Goal: Transaction & Acquisition: Obtain resource

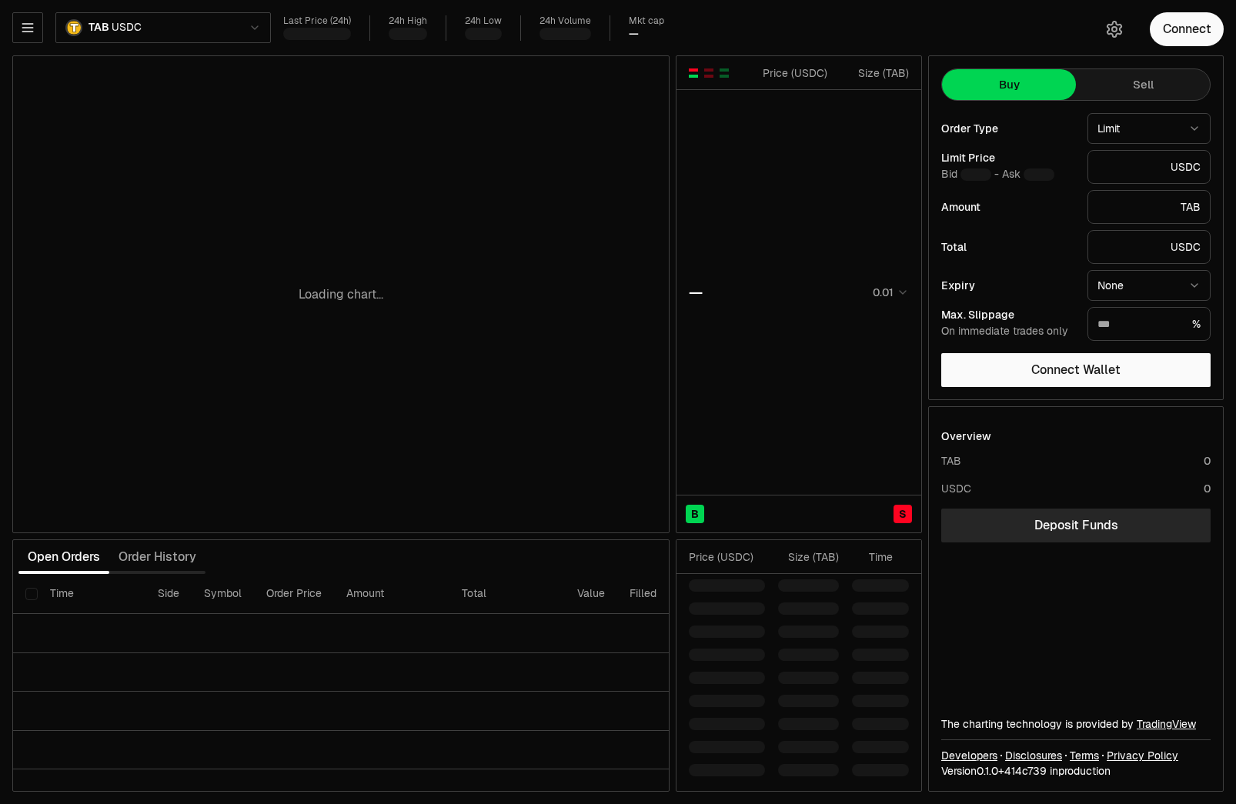
type input "********"
click at [1180, 45] on button "Connect" at bounding box center [1187, 29] width 74 height 34
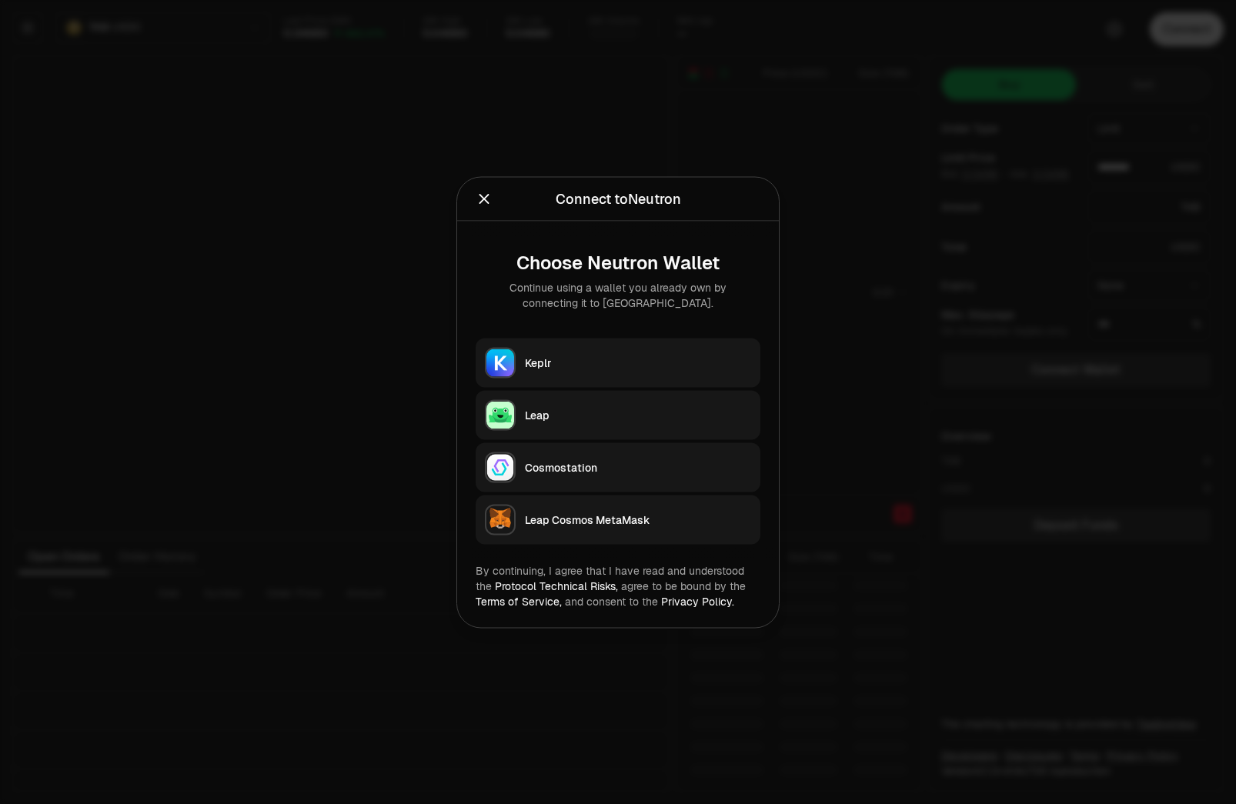
click at [537, 358] on div "Keplr" at bounding box center [638, 362] width 226 height 15
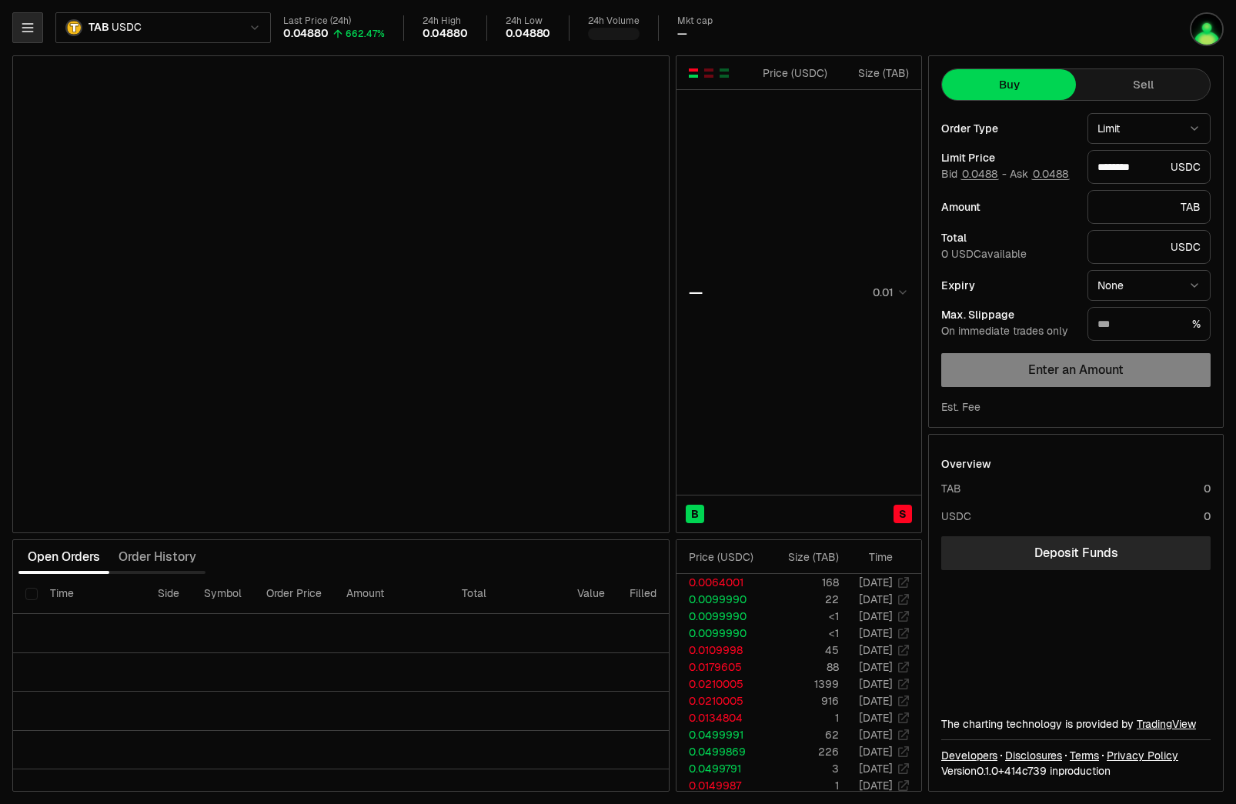
click at [32, 25] on icon "button" at bounding box center [27, 27] width 15 height 15
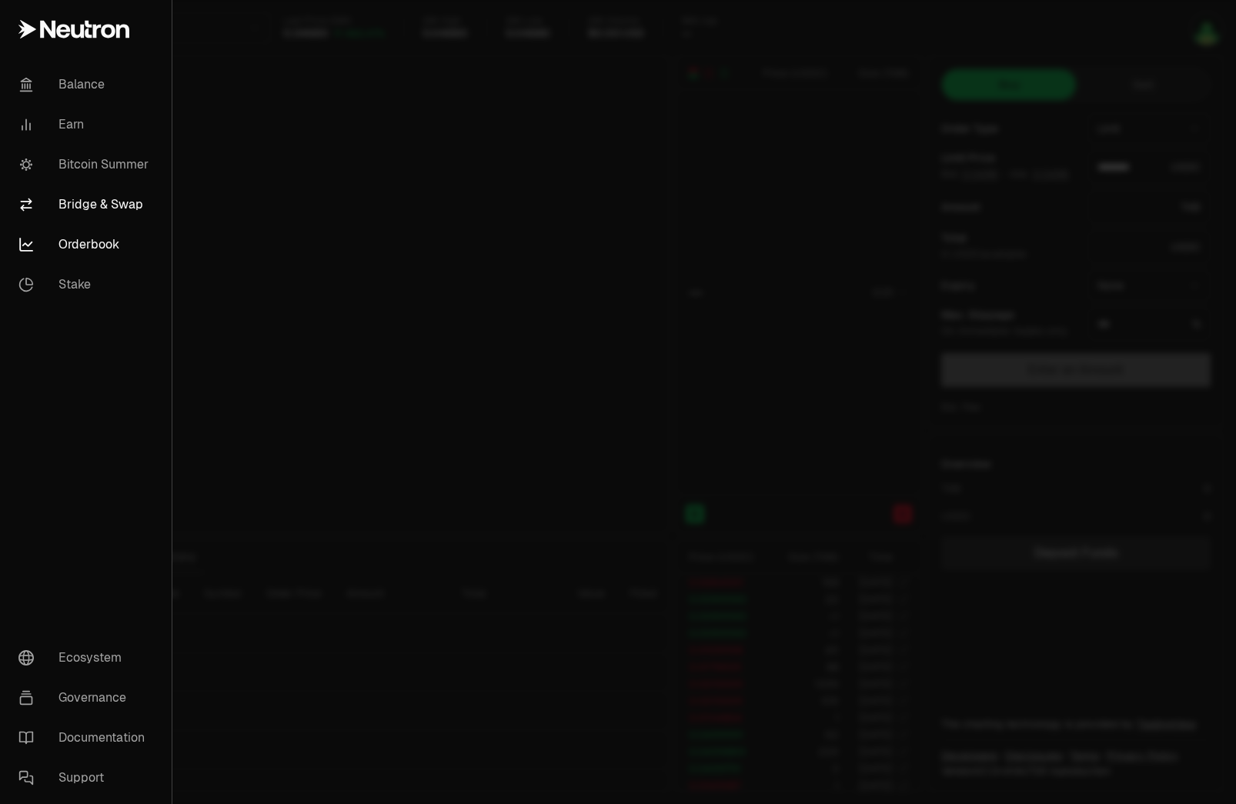
click at [75, 211] on link "Bridge & Swap" at bounding box center [85, 205] width 159 height 40
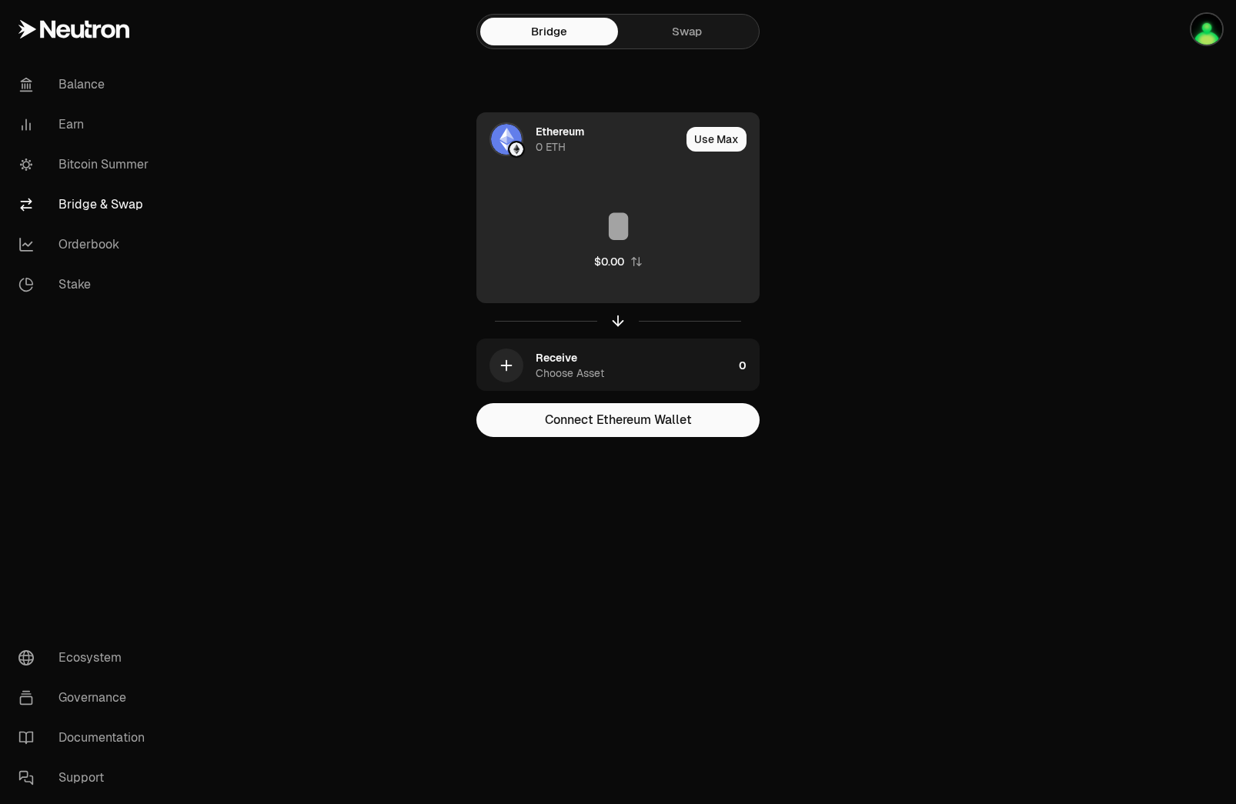
click at [543, 145] on div "0 ETH" at bounding box center [551, 146] width 30 height 15
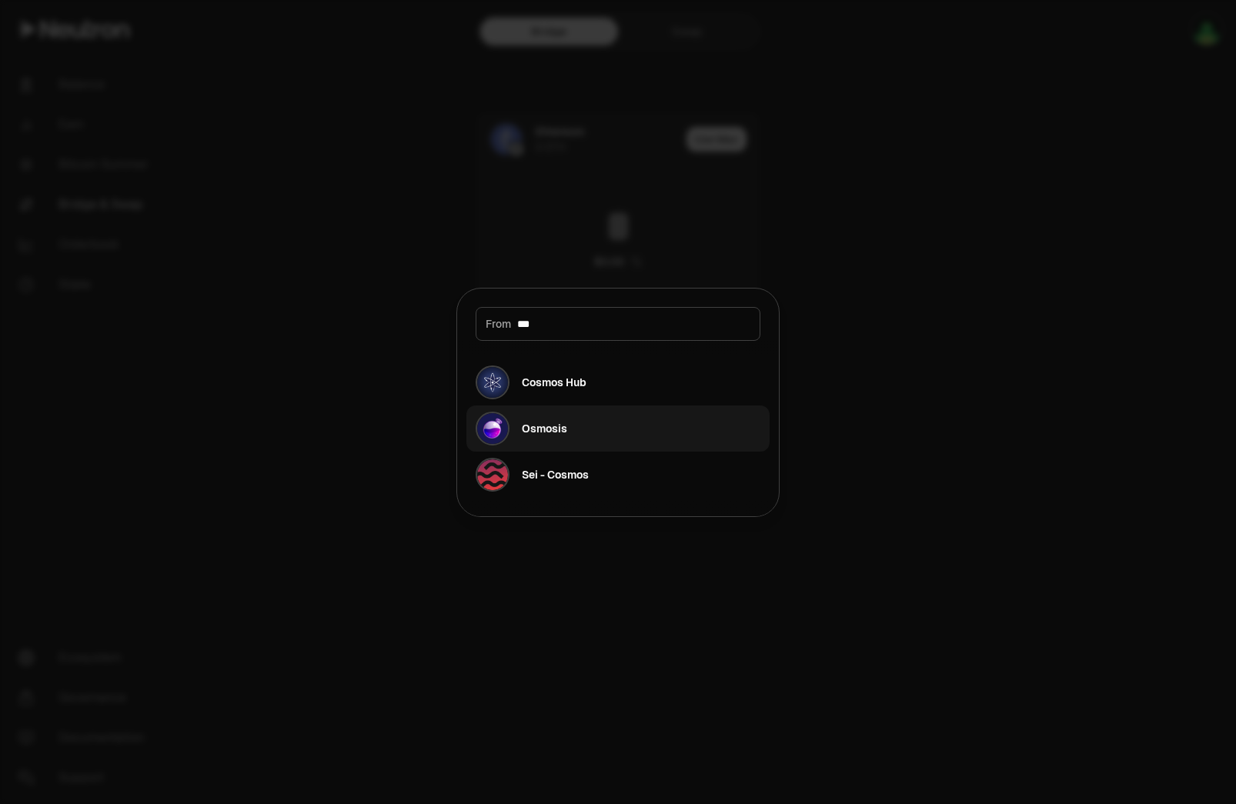
type input "***"
click at [599, 411] on button "Osmosis" at bounding box center [617, 429] width 303 height 46
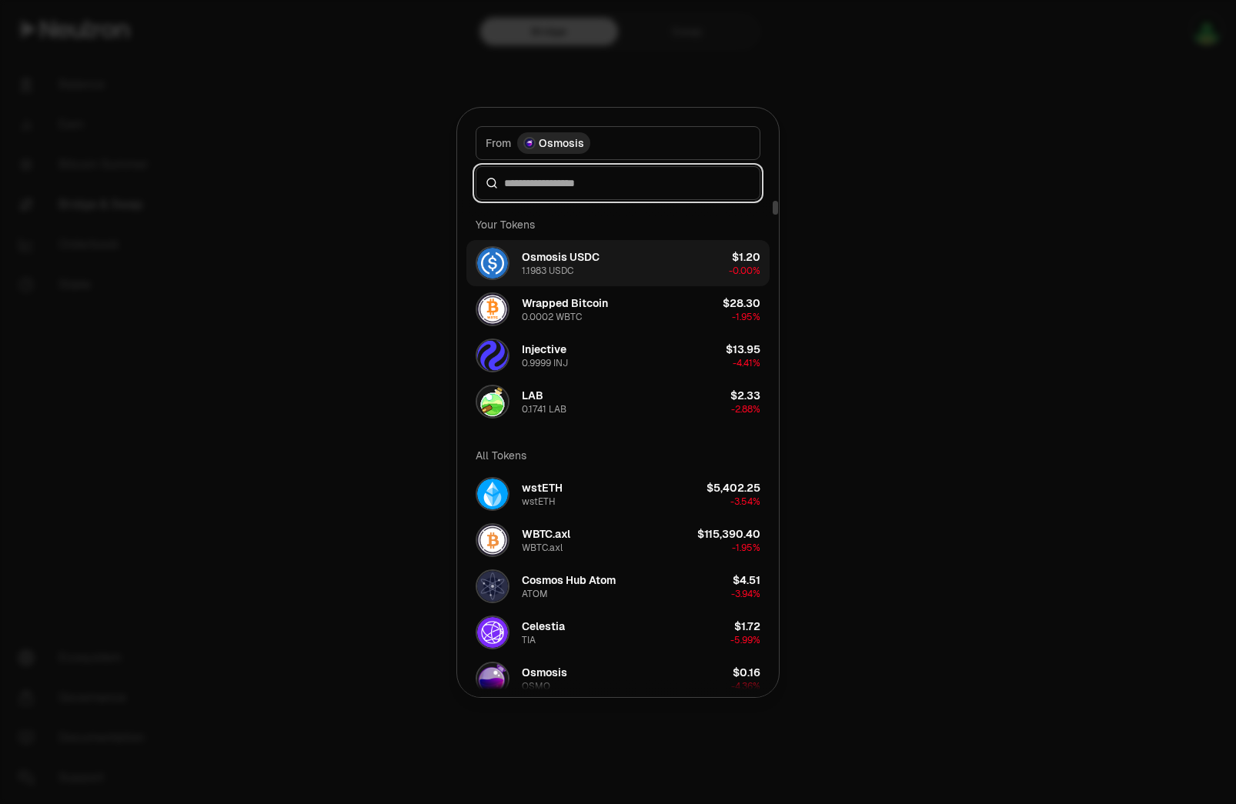
drag, startPoint x: 542, startPoint y: 183, endPoint x: 651, endPoint y: 264, distance: 135.9
click at [632, 237] on div "From token Select From token. From Osmosis Your Tokens Osmosis USDC 1.1983 USDC…" at bounding box center [618, 403] width 322 height 590
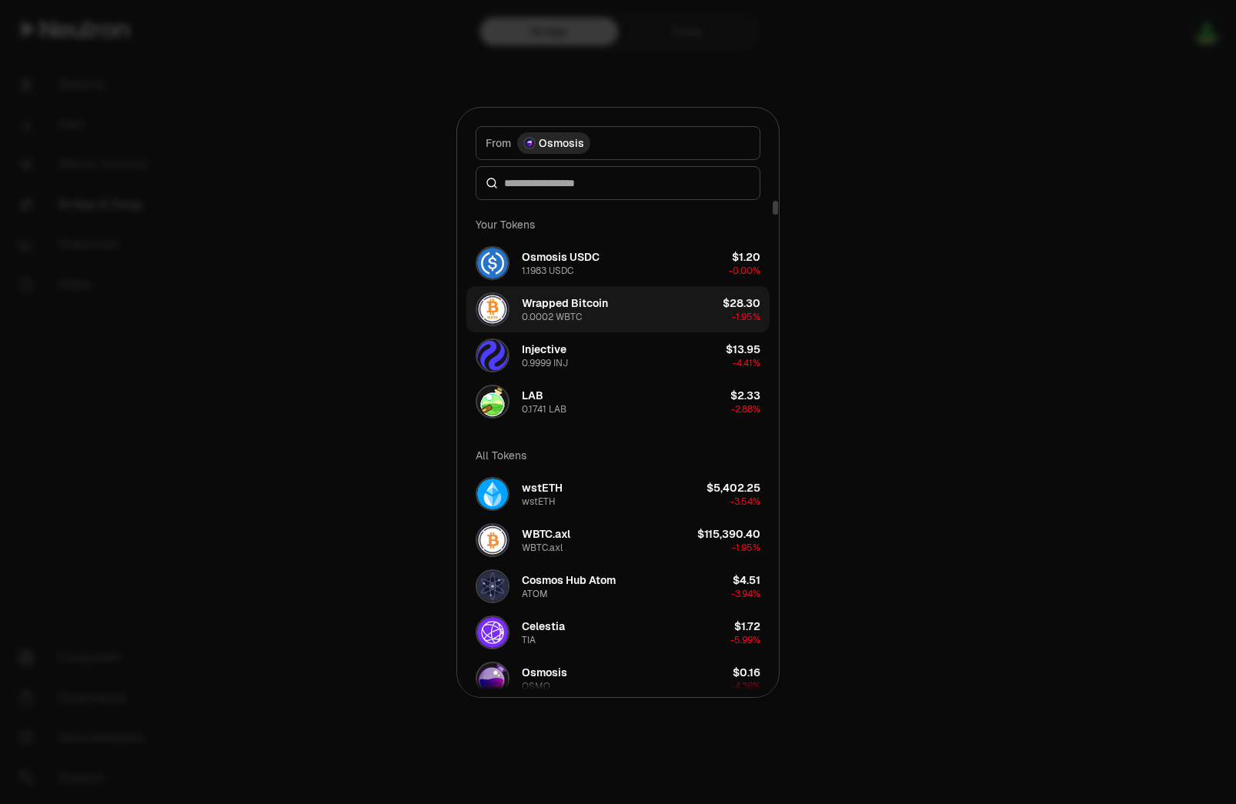
click at [622, 303] on button "Wrapped Bitcoin 0.0002 WBTC $28.30 -1.95%" at bounding box center [617, 309] width 303 height 46
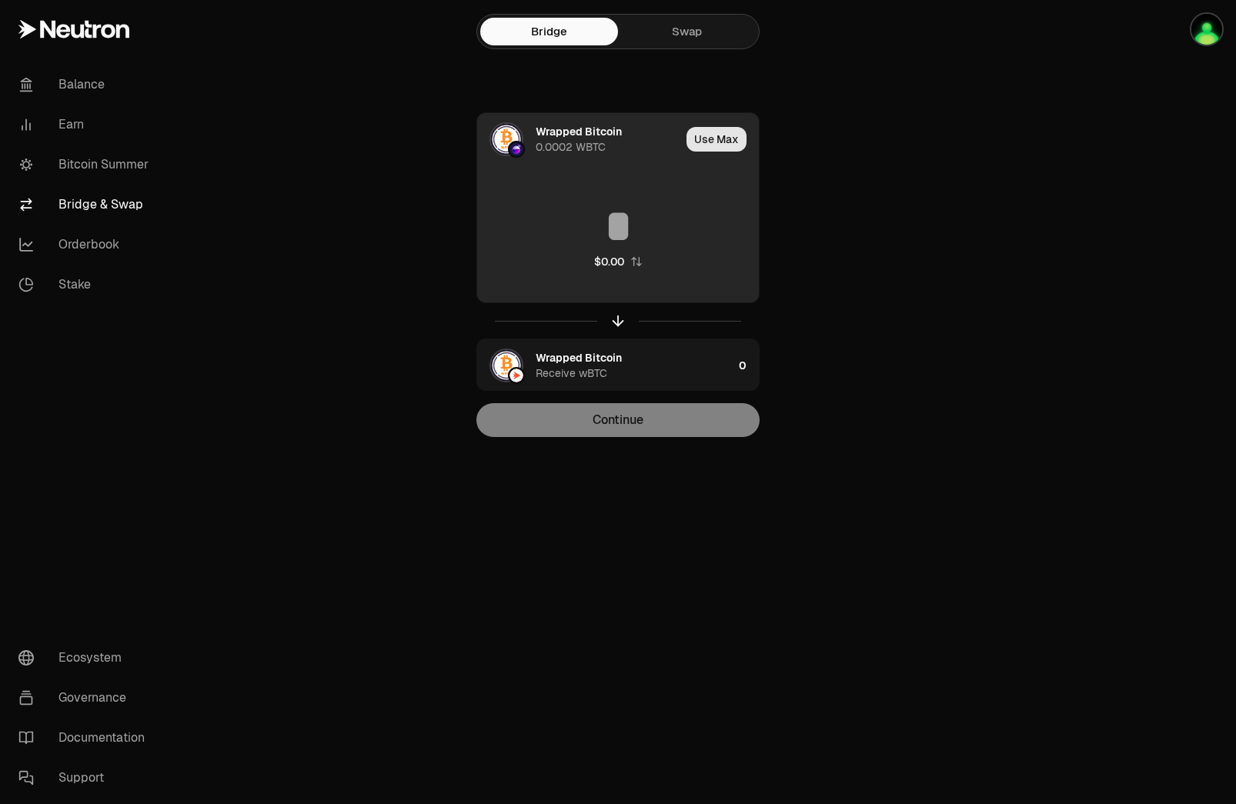
click at [711, 142] on button "Use Max" at bounding box center [717, 139] width 60 height 25
type input "**********"
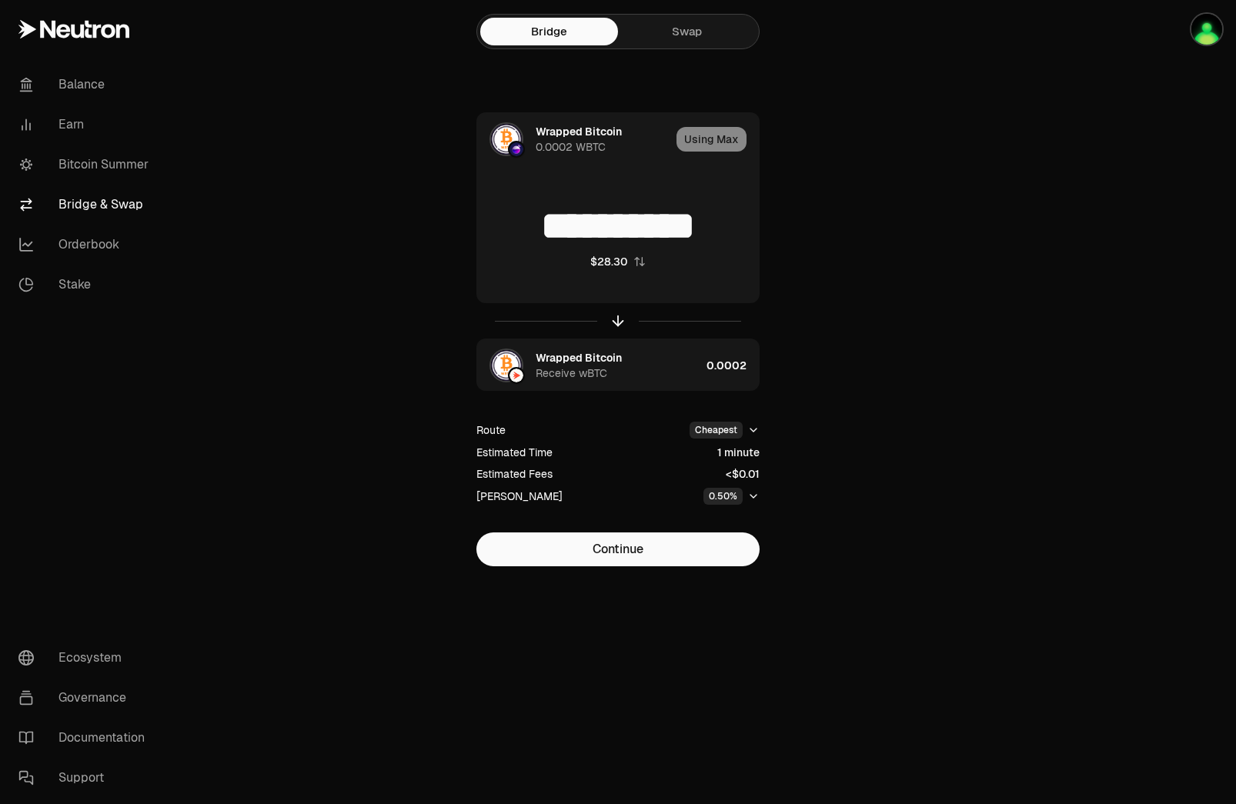
click at [643, 30] on link "Swap" at bounding box center [687, 32] width 138 height 28
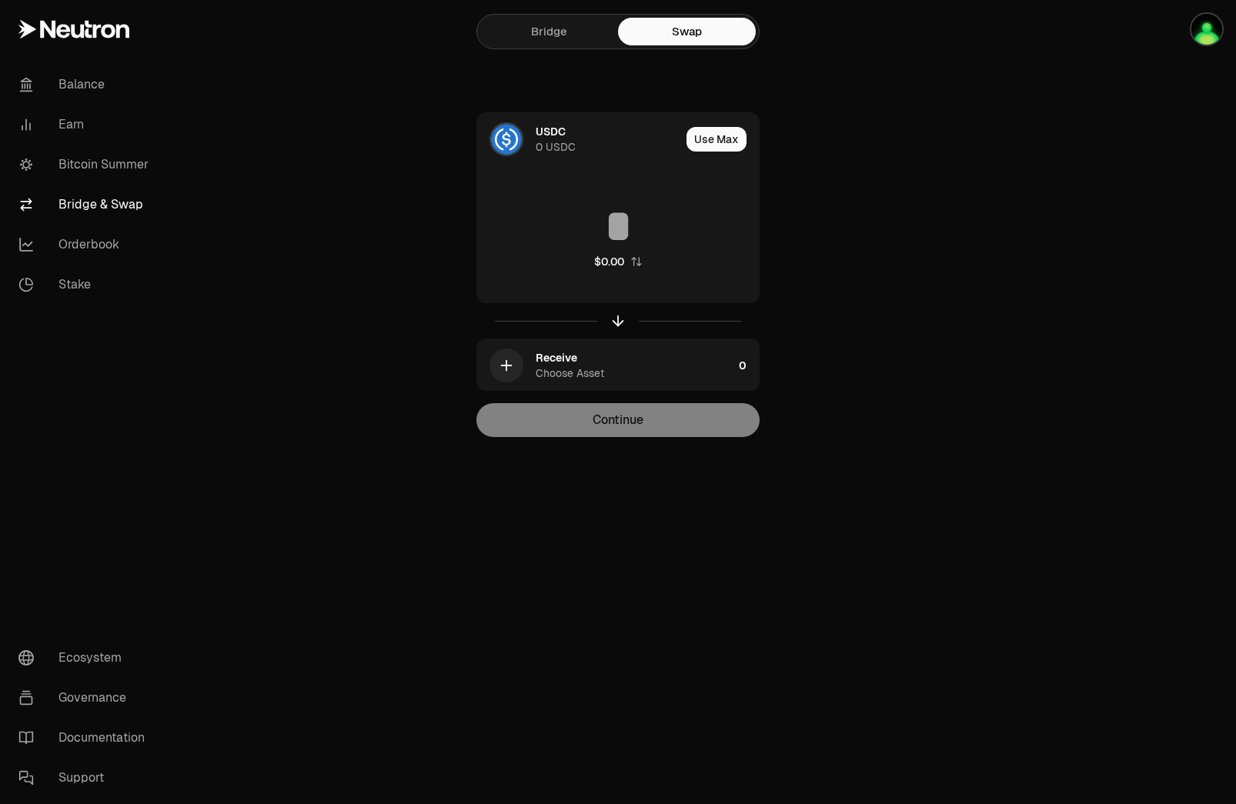
click at [559, 28] on link "Bridge" at bounding box center [549, 32] width 138 height 28
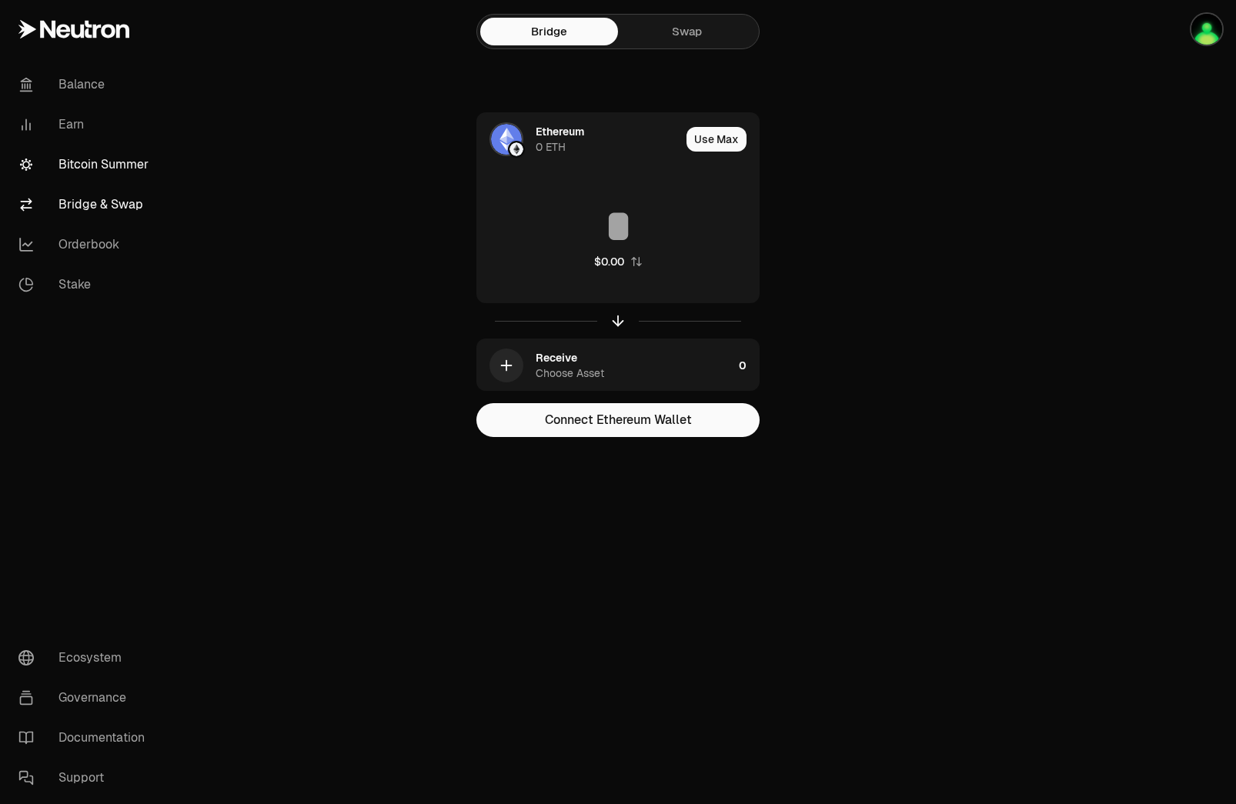
click at [112, 169] on link "Bitcoin Summer" at bounding box center [86, 165] width 160 height 40
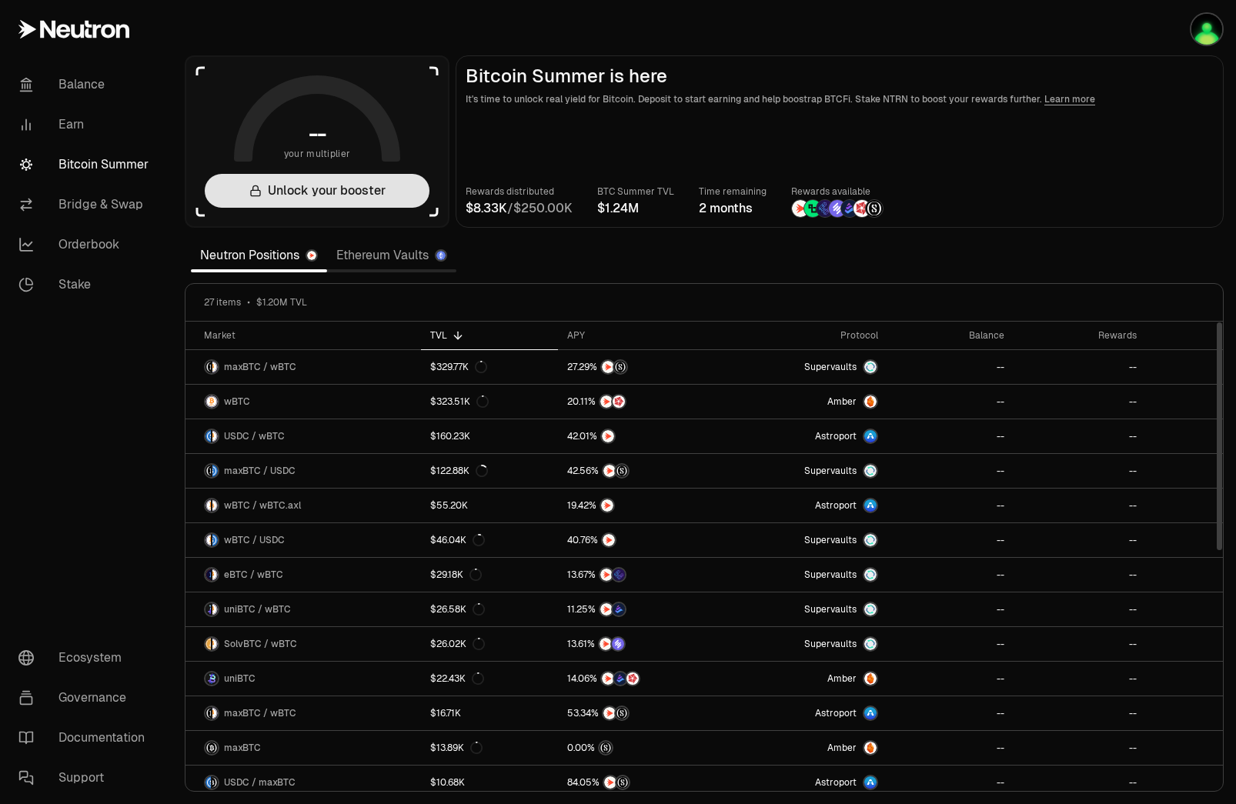
click at [288, 202] on button "Unlock your booster" at bounding box center [317, 191] width 225 height 34
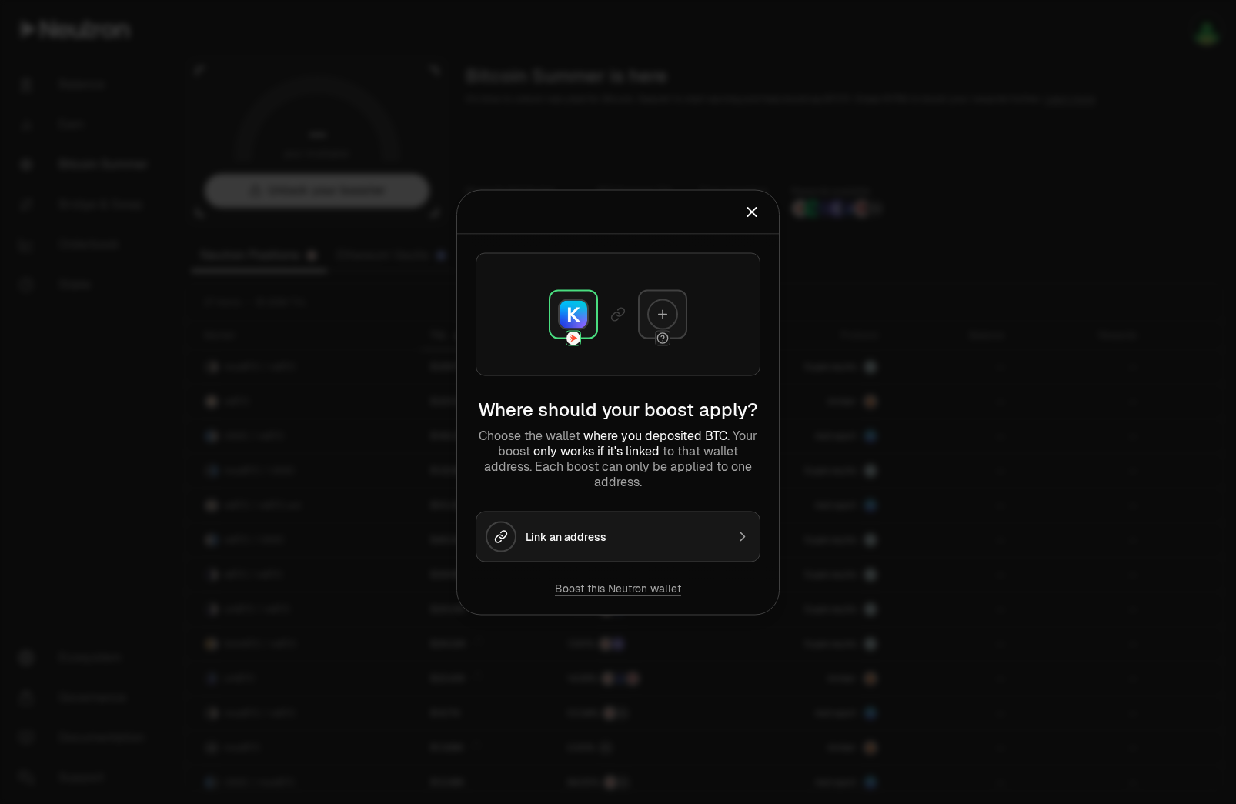
click at [619, 530] on div "Link an address" at bounding box center [626, 536] width 200 height 15
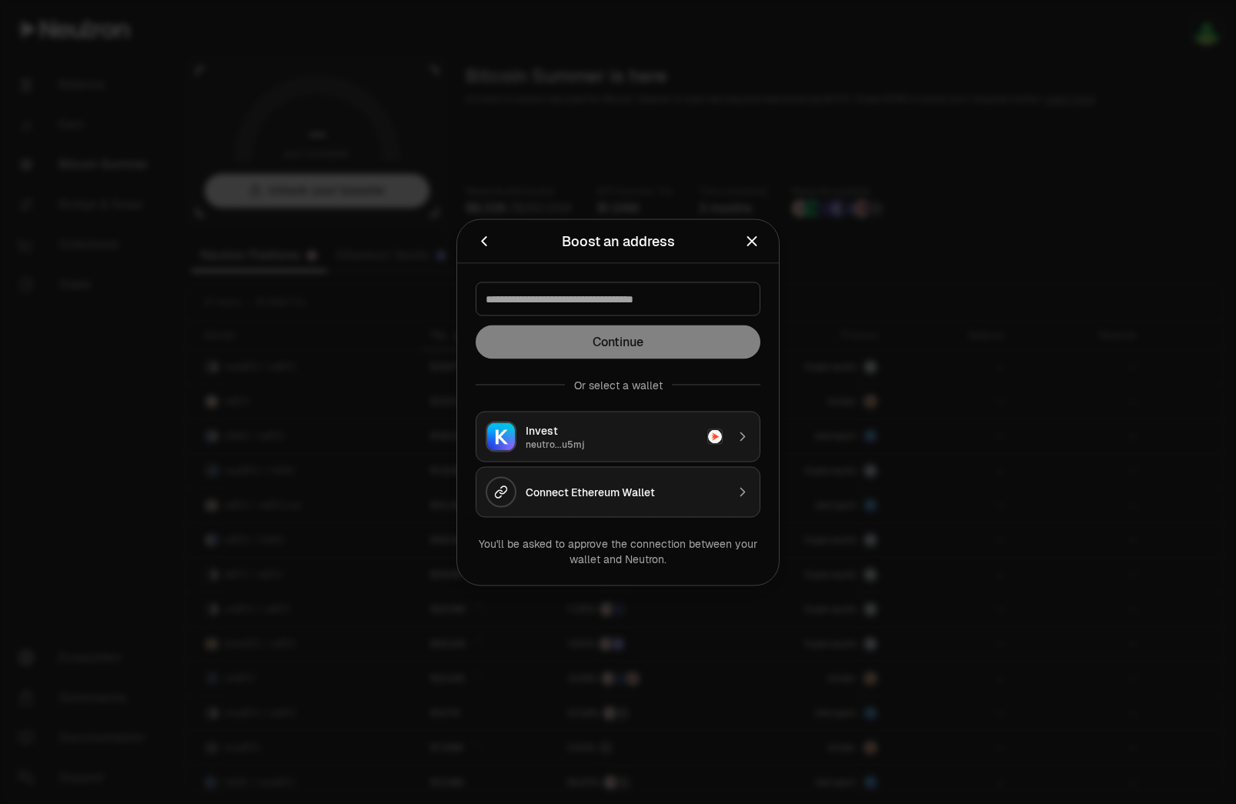
click at [597, 436] on div "Invest" at bounding box center [612, 430] width 172 height 15
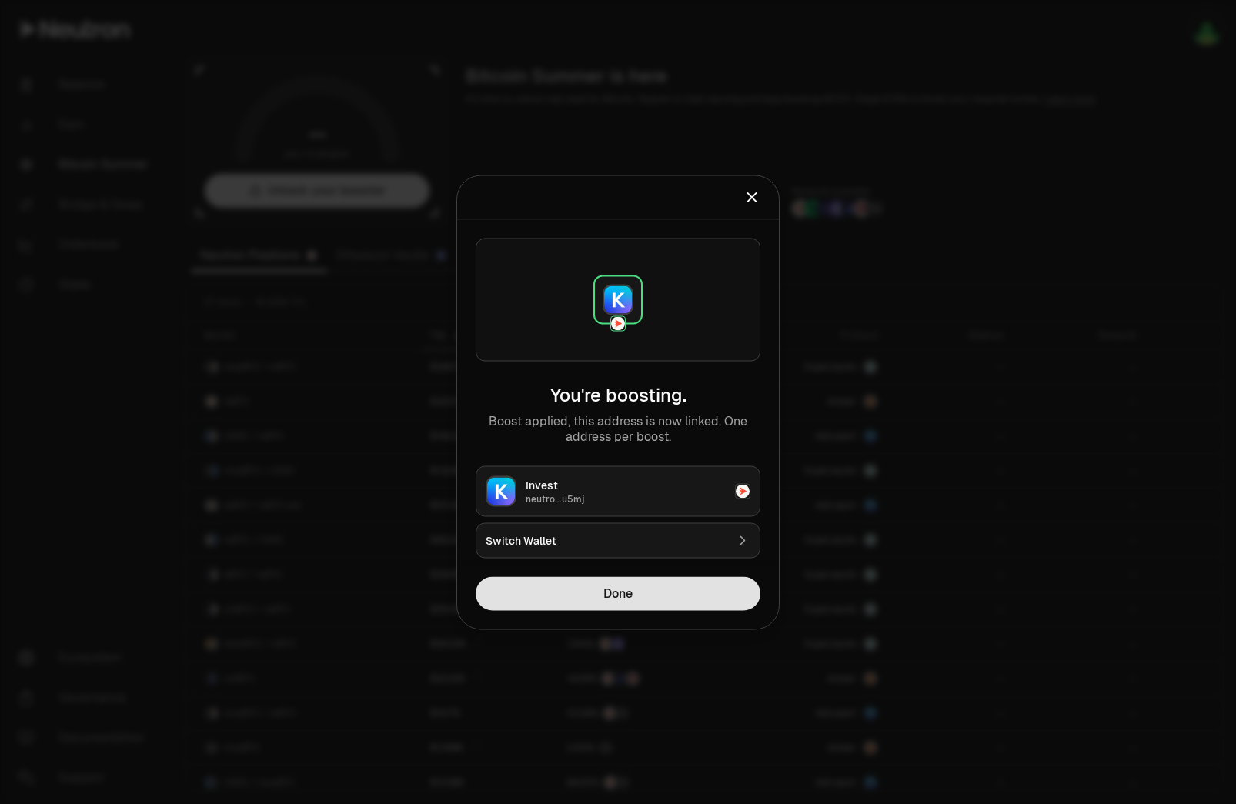
click at [594, 597] on button "Done" at bounding box center [618, 594] width 285 height 34
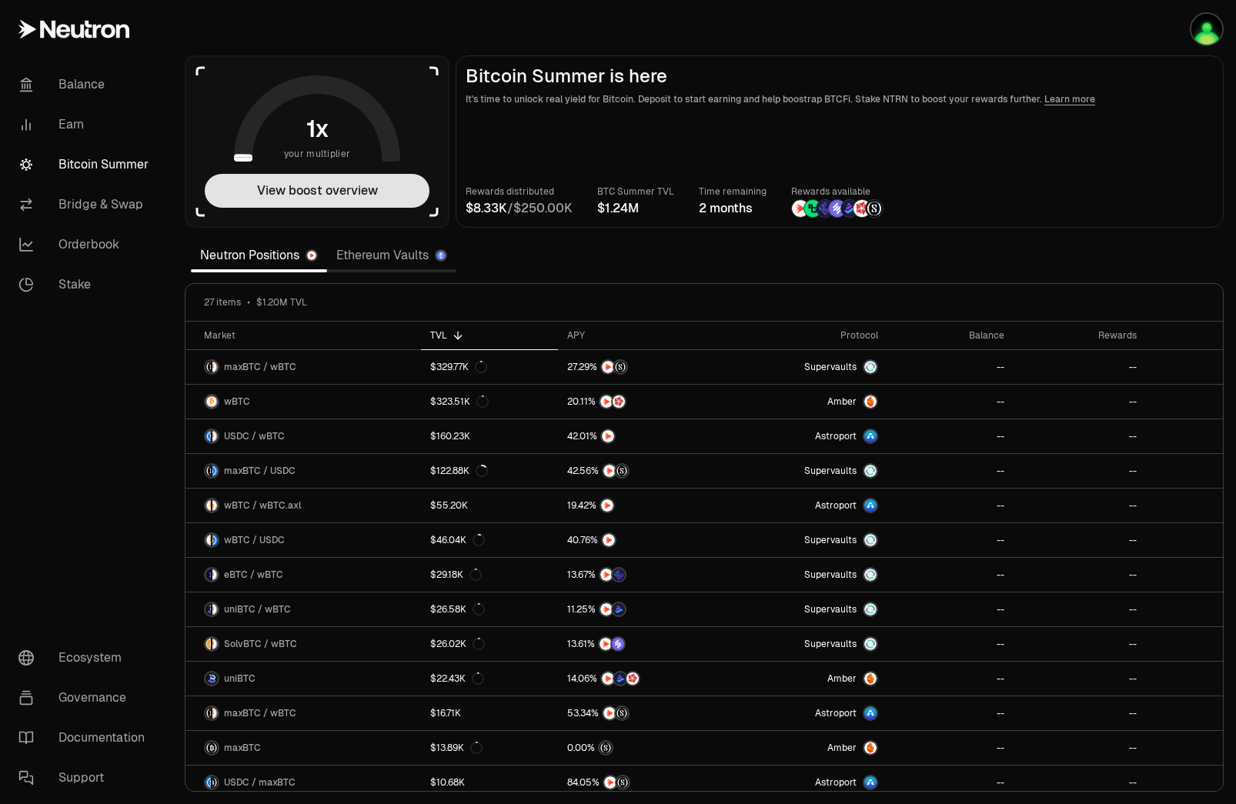
click at [326, 192] on button "View boost overview" at bounding box center [317, 191] width 225 height 34
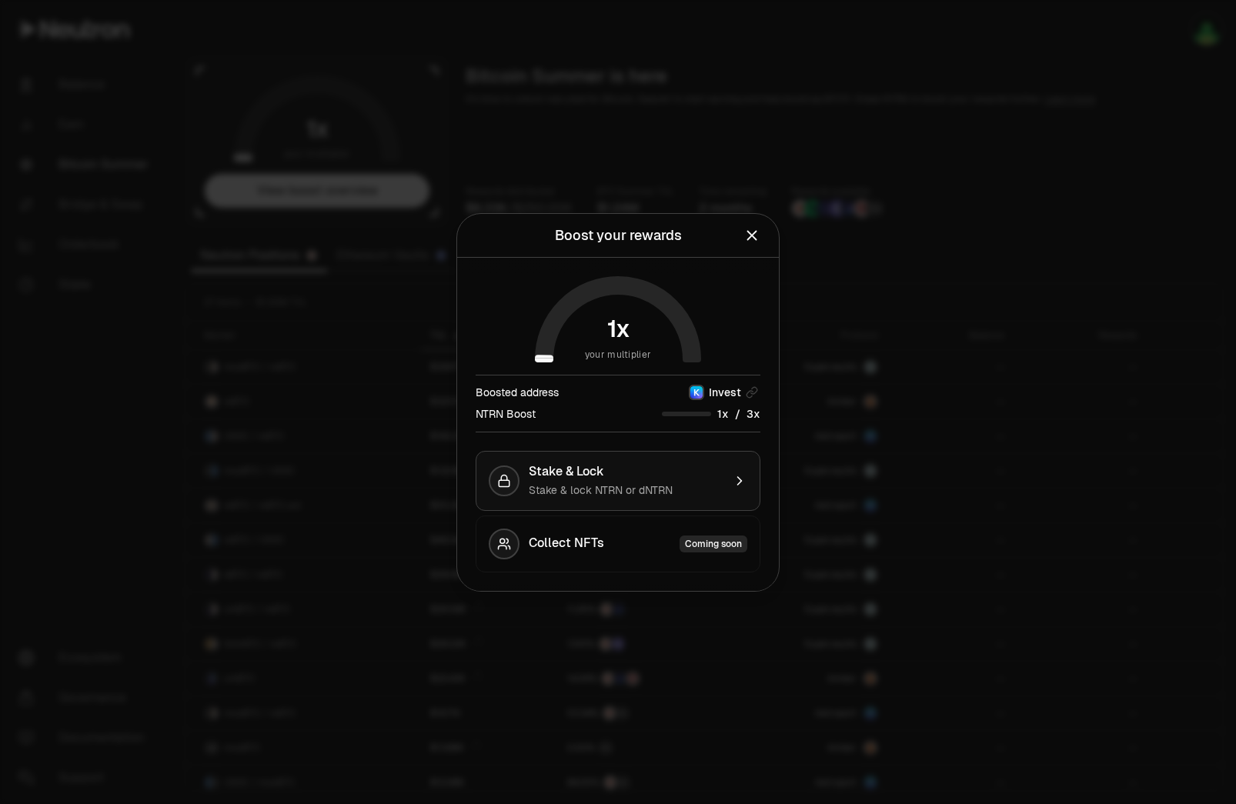
click at [600, 469] on span "Stake & Lock" at bounding box center [566, 471] width 75 height 15
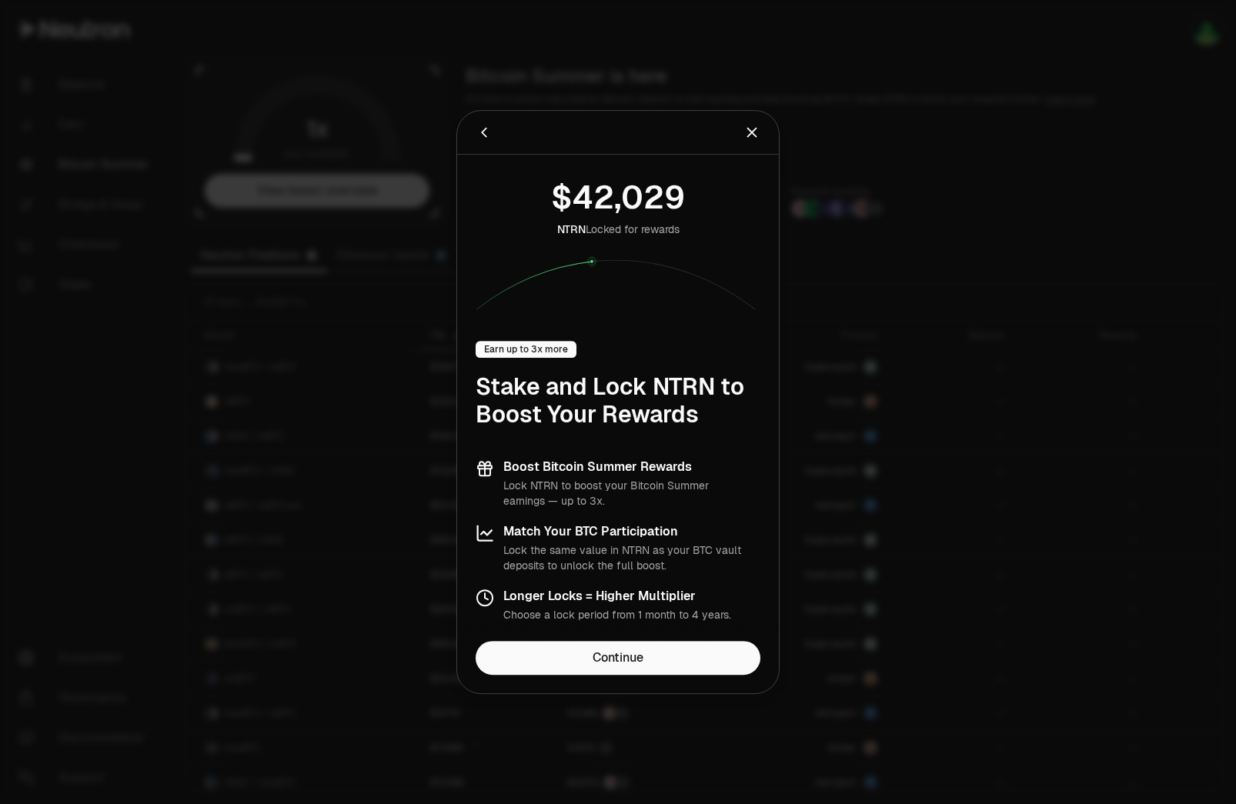
click at [750, 132] on icon "Close" at bounding box center [752, 132] width 17 height 17
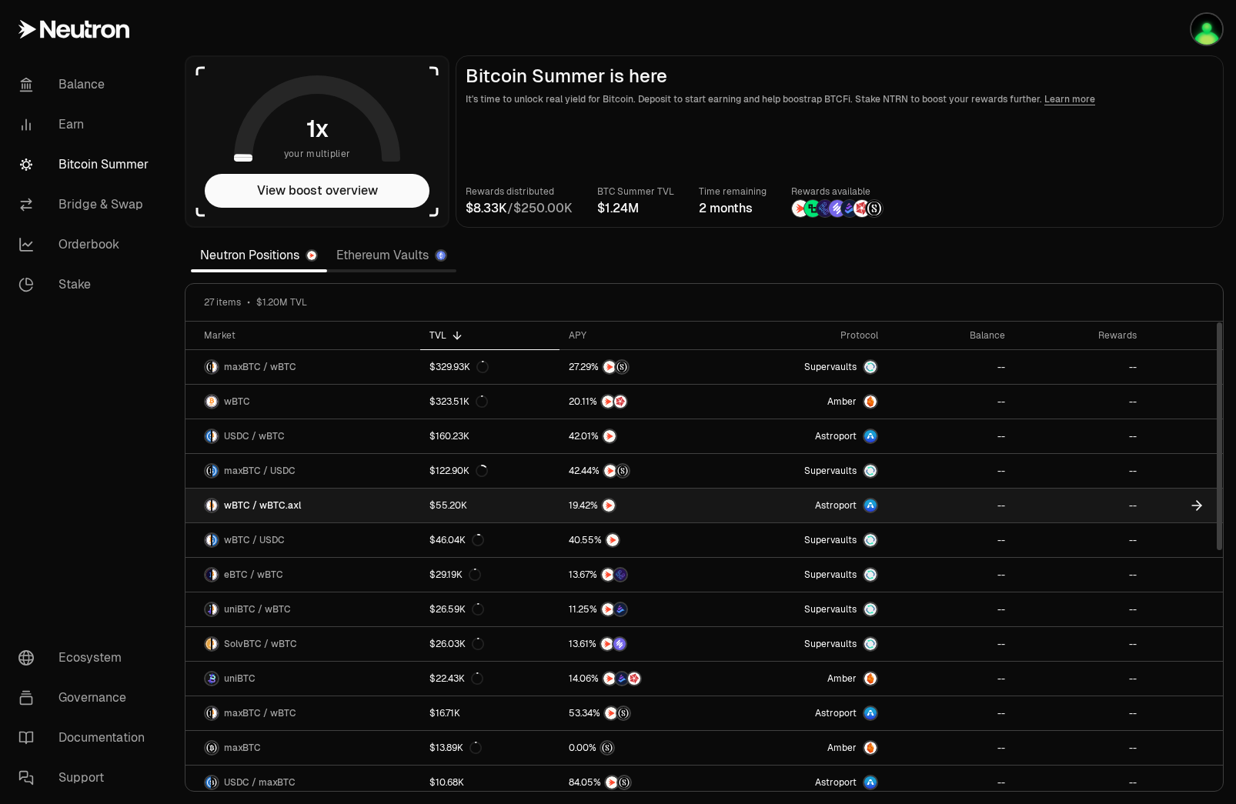
click at [358, 503] on link "wBTC / wBTC.axl" at bounding box center [303, 506] width 235 height 34
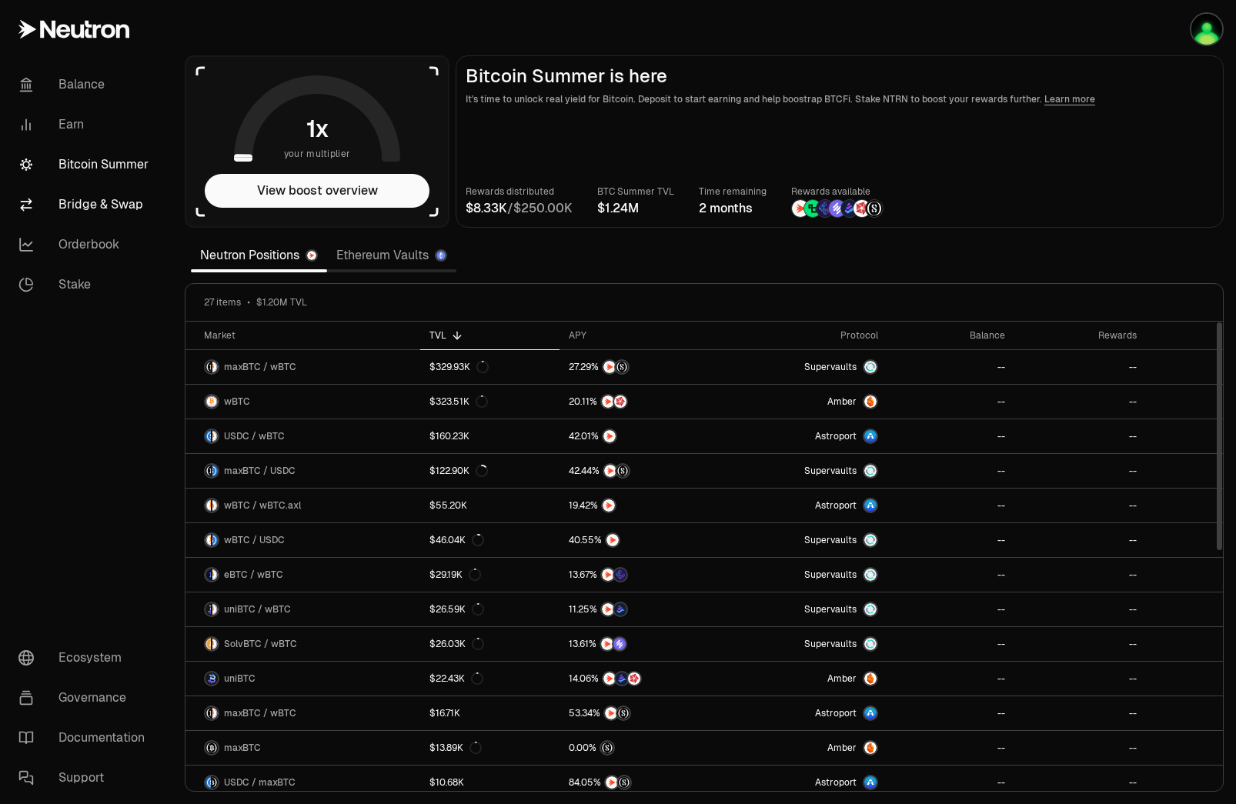
click at [118, 206] on link "Bridge & Swap" at bounding box center [86, 205] width 160 height 40
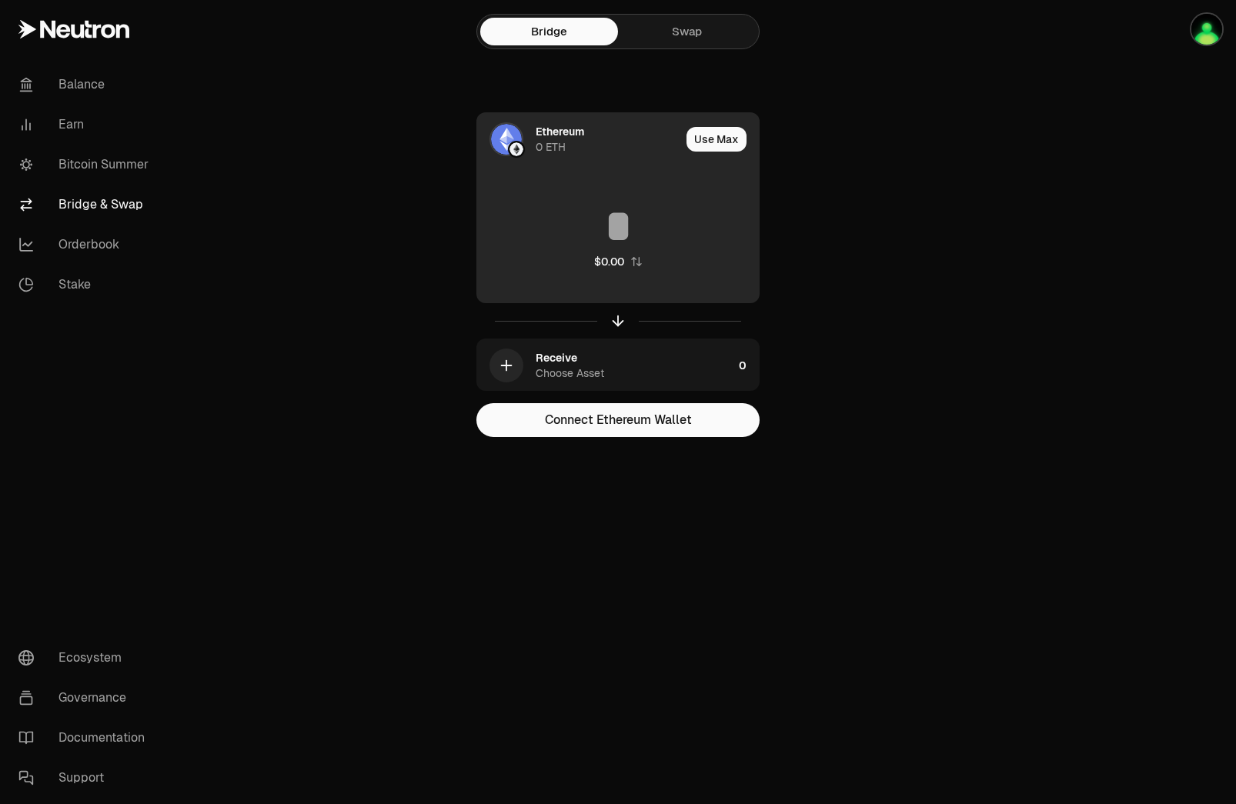
click at [587, 132] on div "Ethereum 0 ETH" at bounding box center [608, 139] width 145 height 31
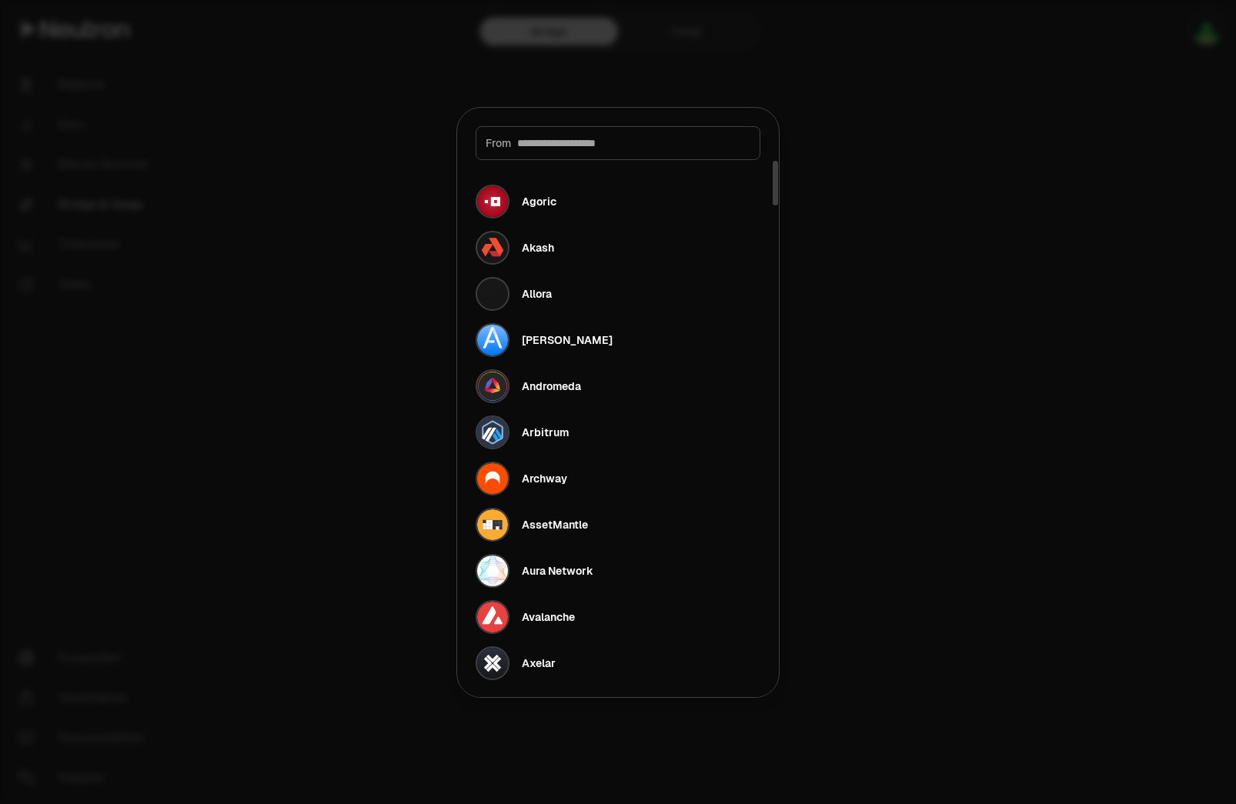
click at [848, 102] on div at bounding box center [618, 402] width 1236 height 804
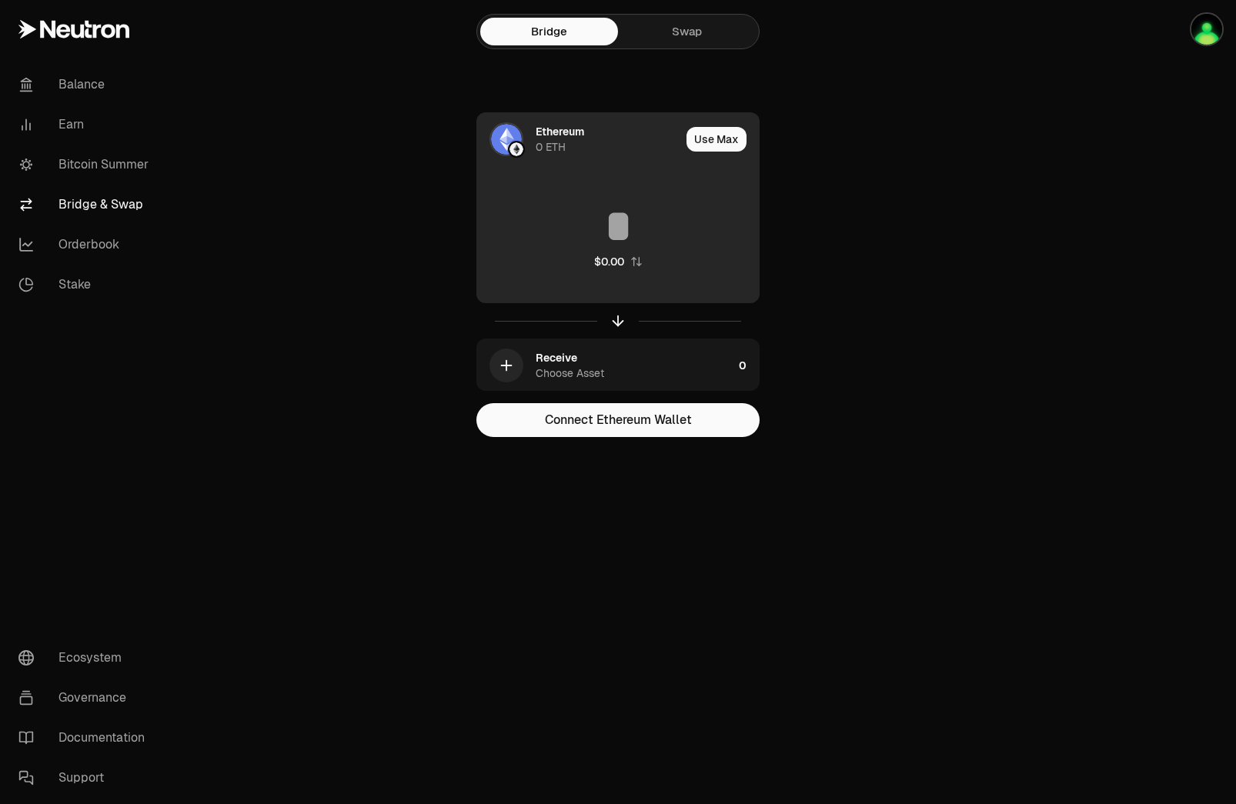
click at [565, 143] on div "Ethereum 0 ETH" at bounding box center [608, 139] width 145 height 31
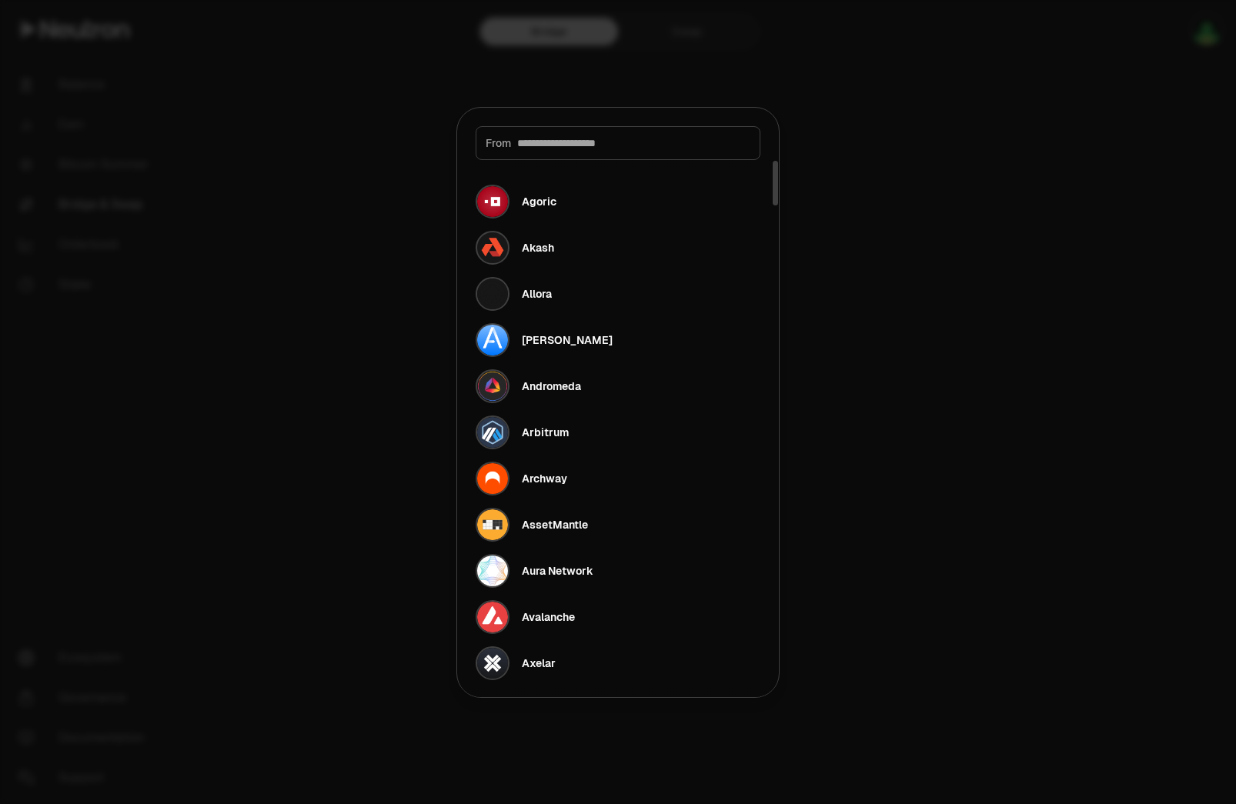
click at [831, 205] on div at bounding box center [618, 402] width 1236 height 804
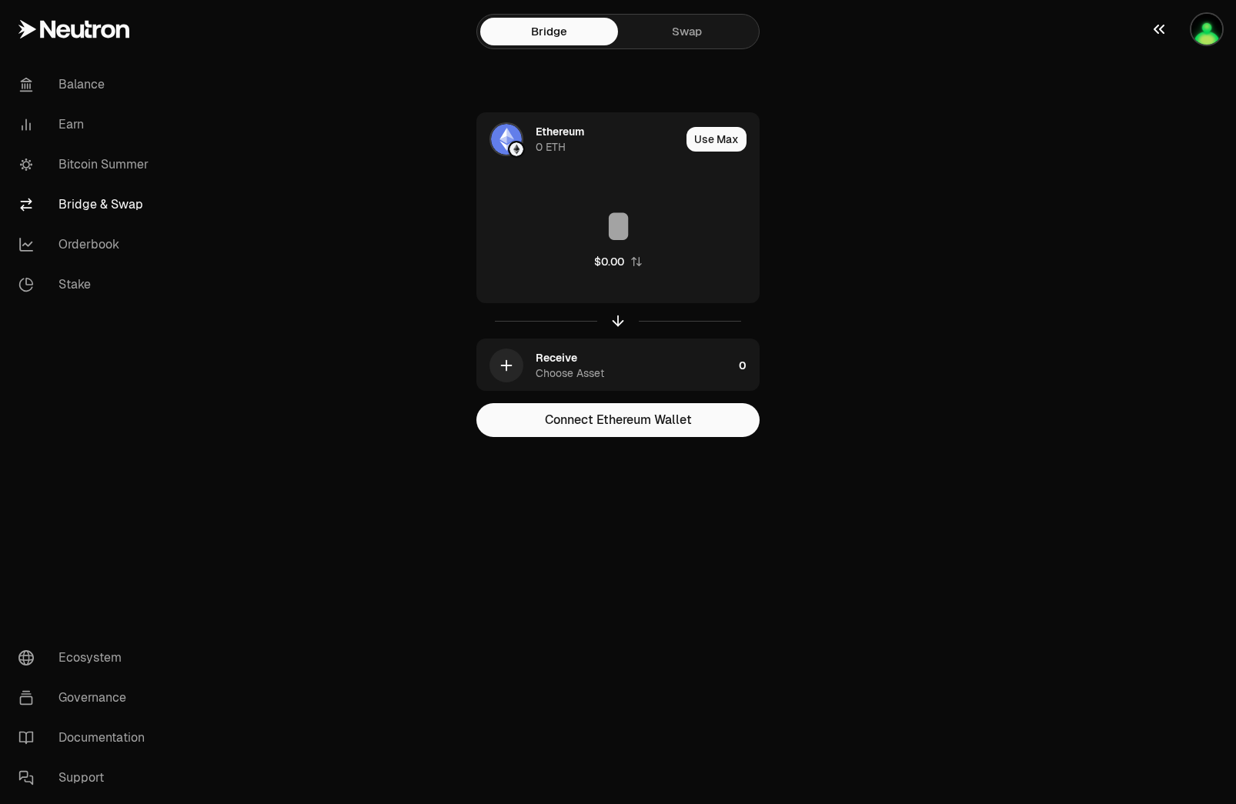
click at [1151, 38] on icon "button" at bounding box center [1159, 29] width 18 height 18
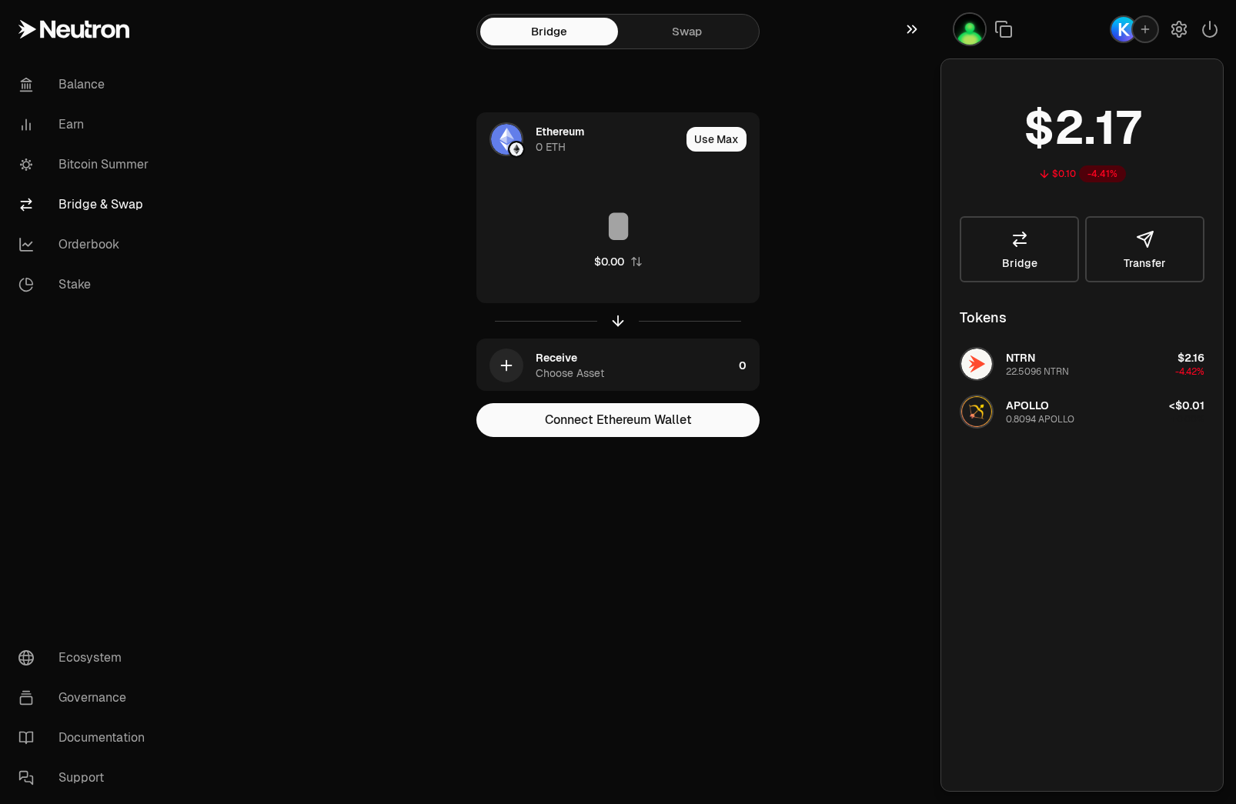
click at [903, 34] on button "button" at bounding box center [915, 29] width 49 height 59
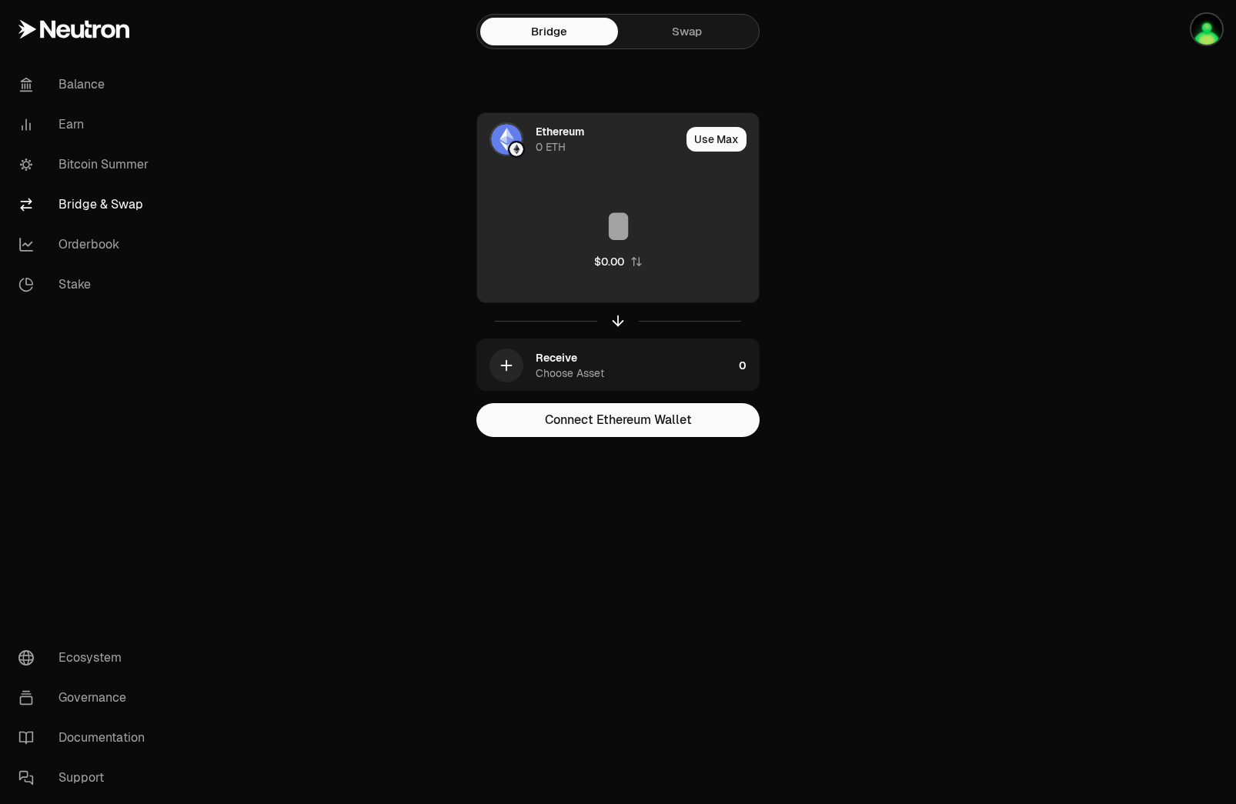
click at [602, 209] on input at bounding box center [618, 226] width 282 height 46
click at [519, 150] on img at bounding box center [517, 149] width 14 height 14
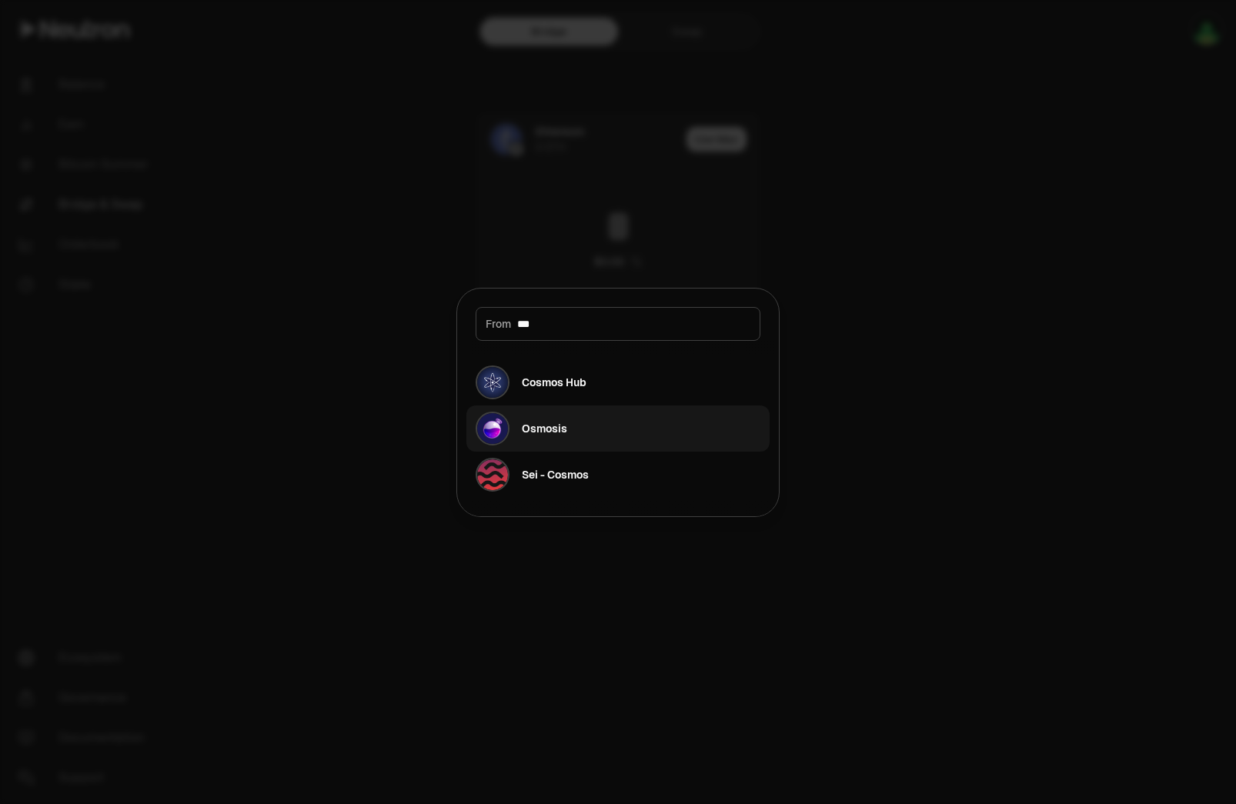
type input "***"
click at [552, 425] on div "Osmosis" at bounding box center [544, 428] width 45 height 15
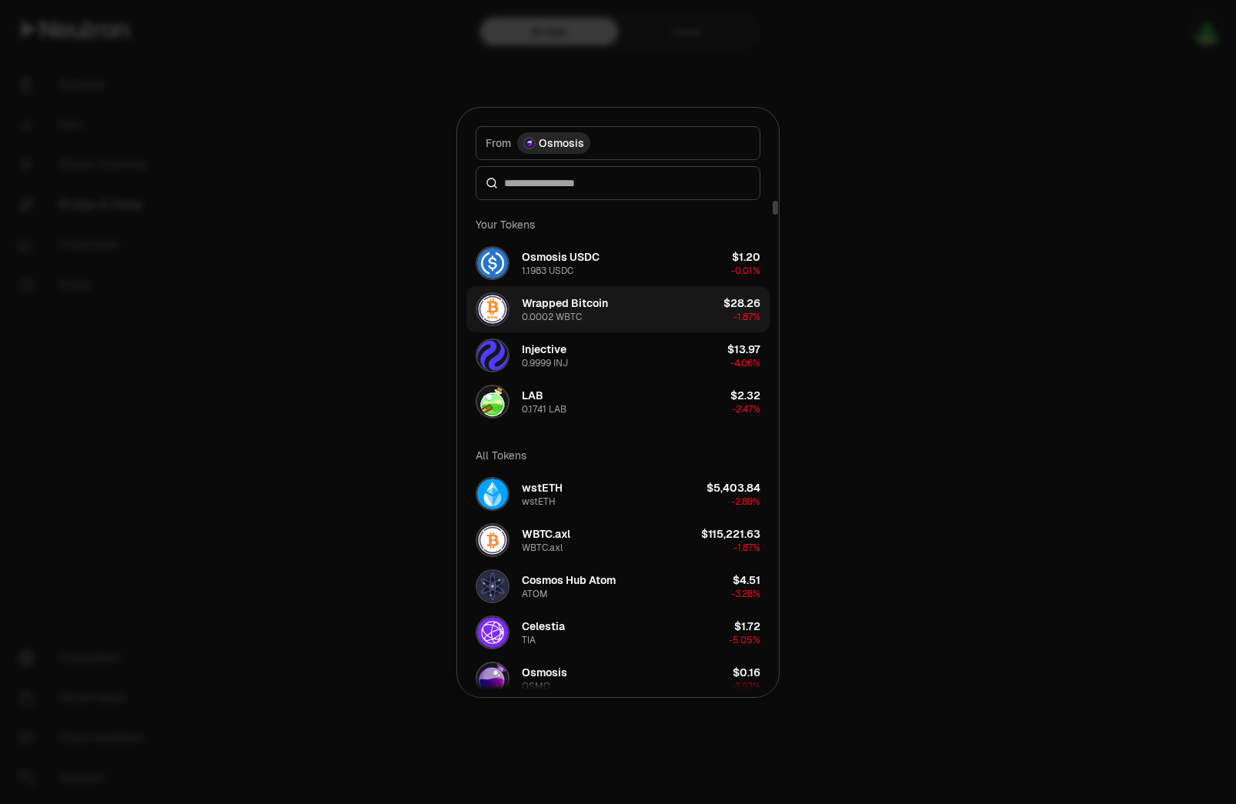
click at [608, 309] on button "Wrapped Bitcoin 0.0002 WBTC $28.26 -1.87%" at bounding box center [617, 309] width 303 height 46
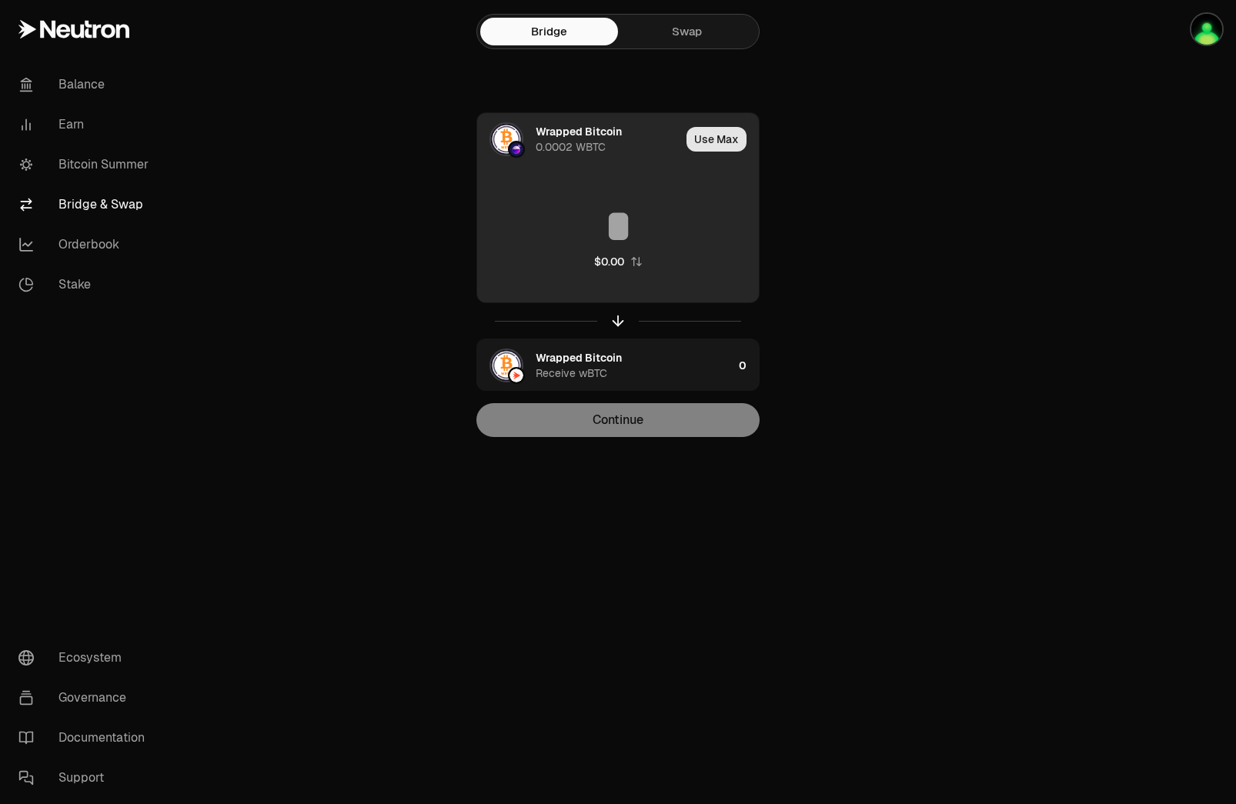
click at [707, 142] on button "Use Max" at bounding box center [717, 139] width 60 height 25
type input "**********"
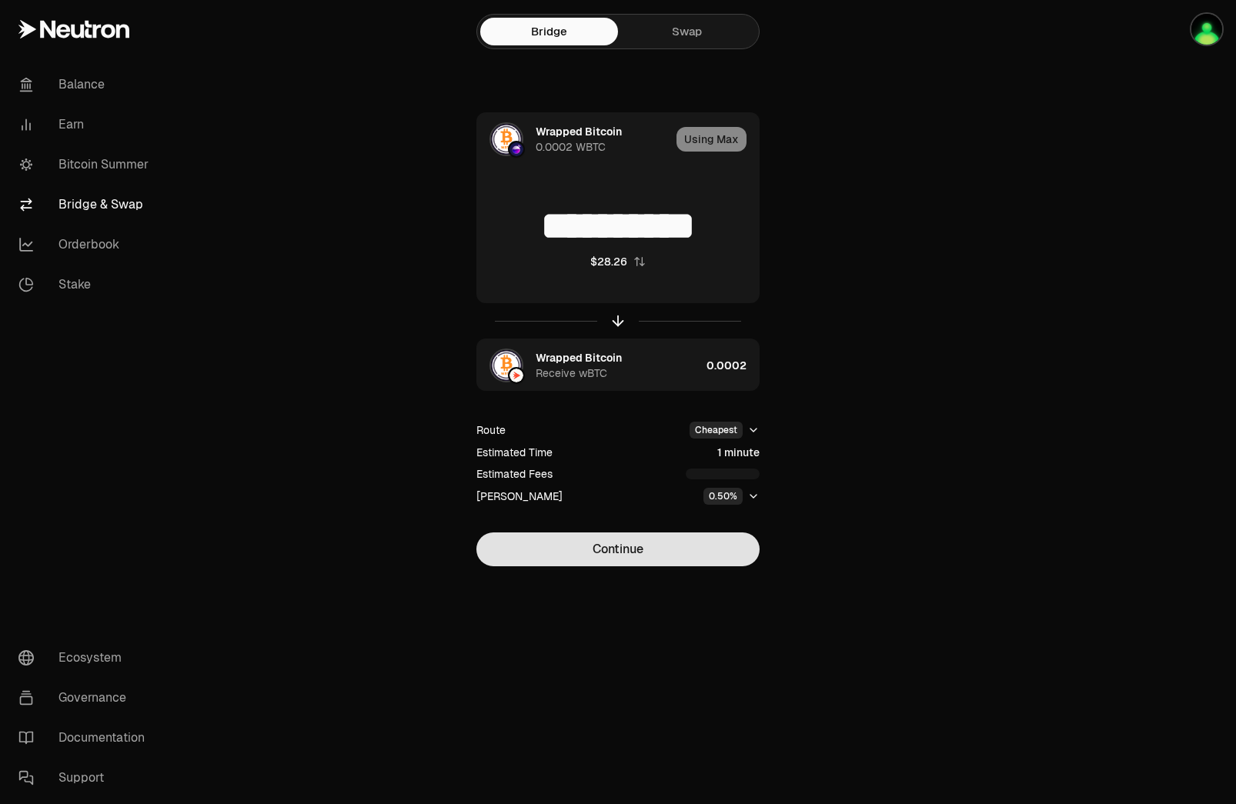
click at [633, 548] on button "Continue" at bounding box center [617, 550] width 283 height 34
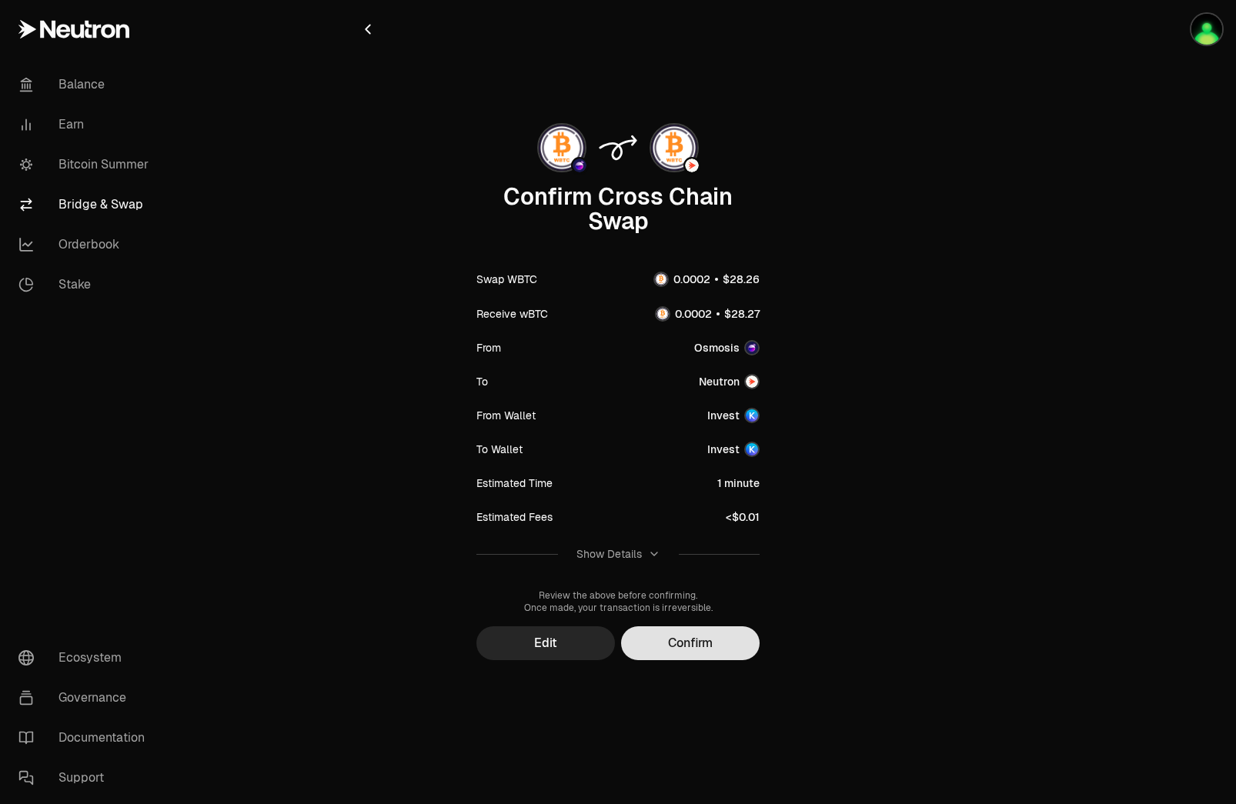
click at [683, 642] on button "Confirm" at bounding box center [690, 644] width 139 height 34
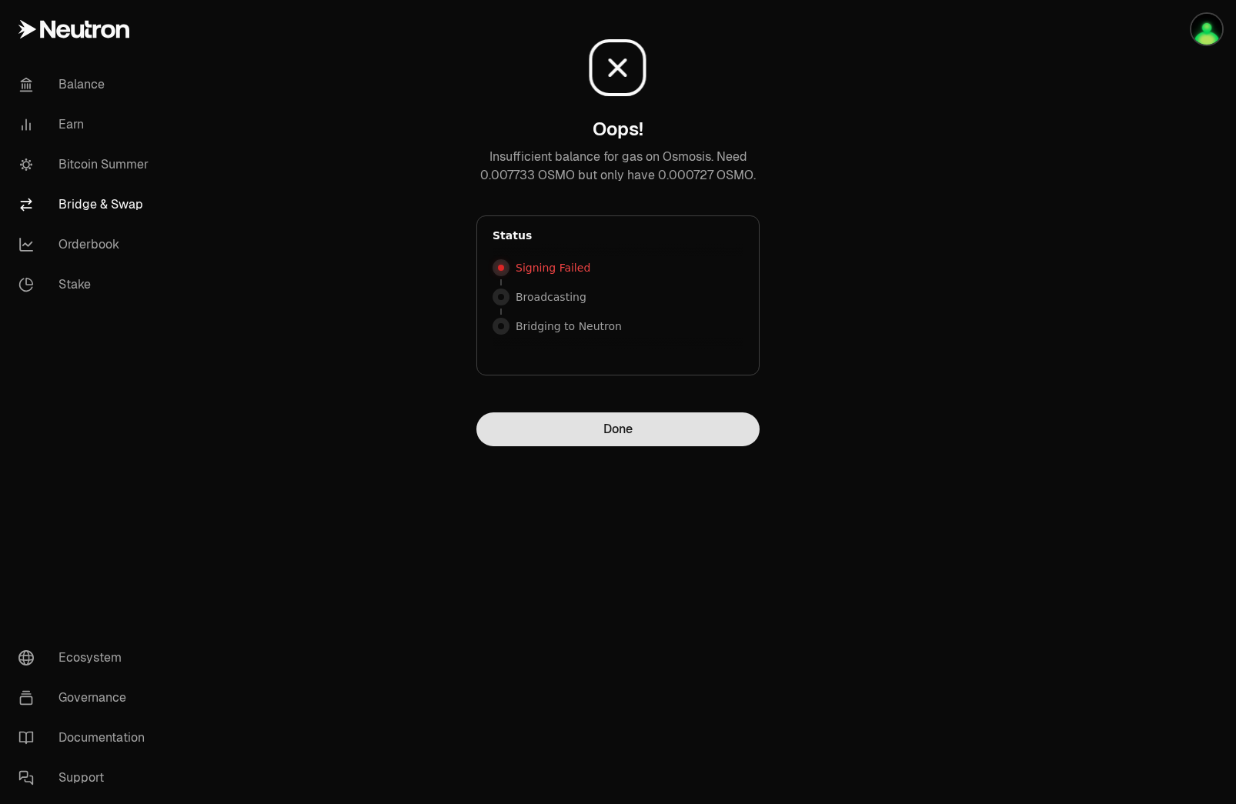
click at [621, 440] on button "Done" at bounding box center [617, 430] width 283 height 34
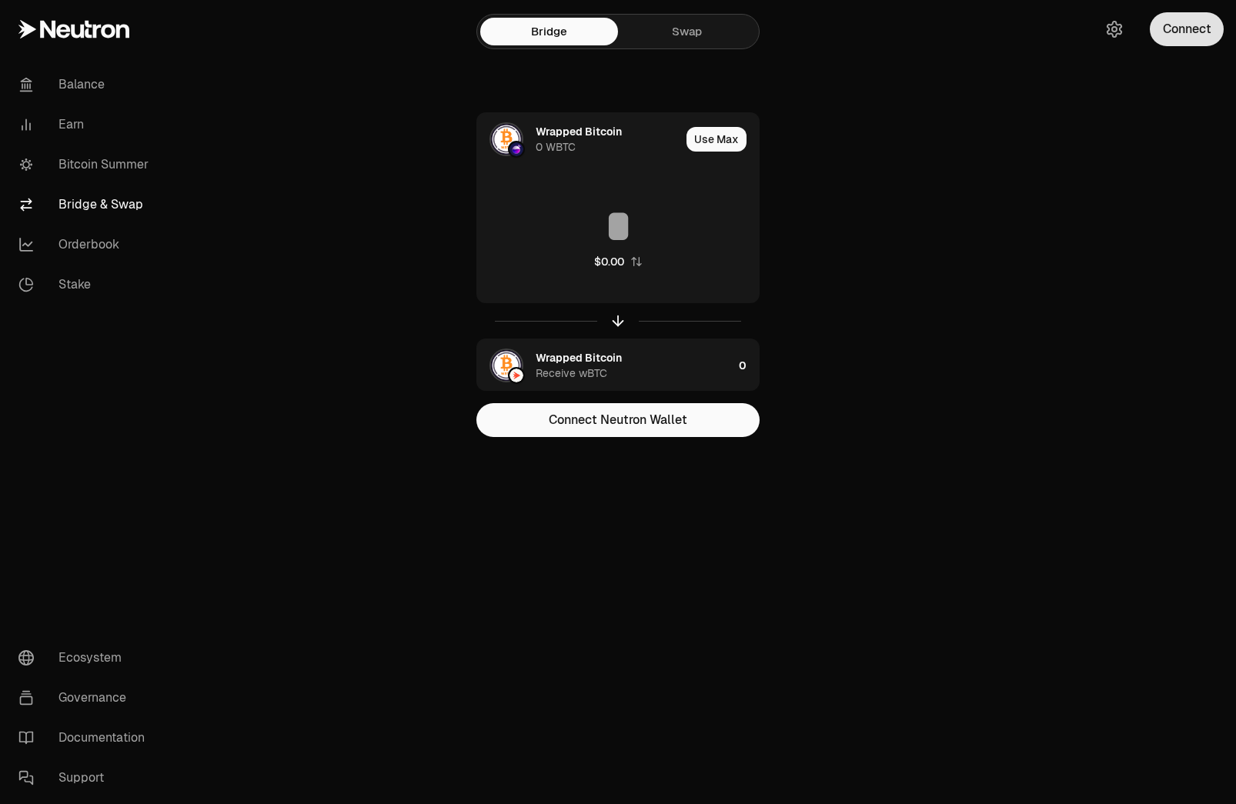
click at [1179, 29] on button "Connect" at bounding box center [1187, 29] width 74 height 34
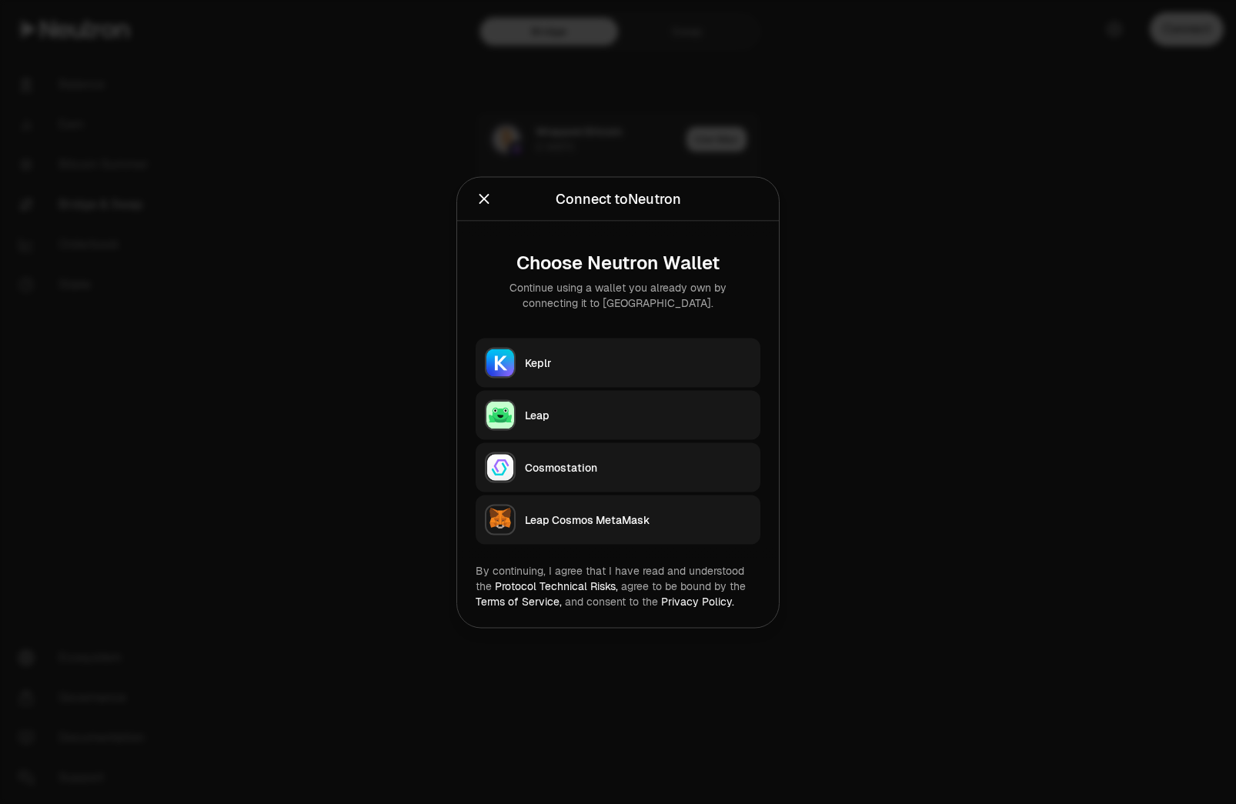
click at [564, 363] on div "Keplr" at bounding box center [638, 362] width 226 height 15
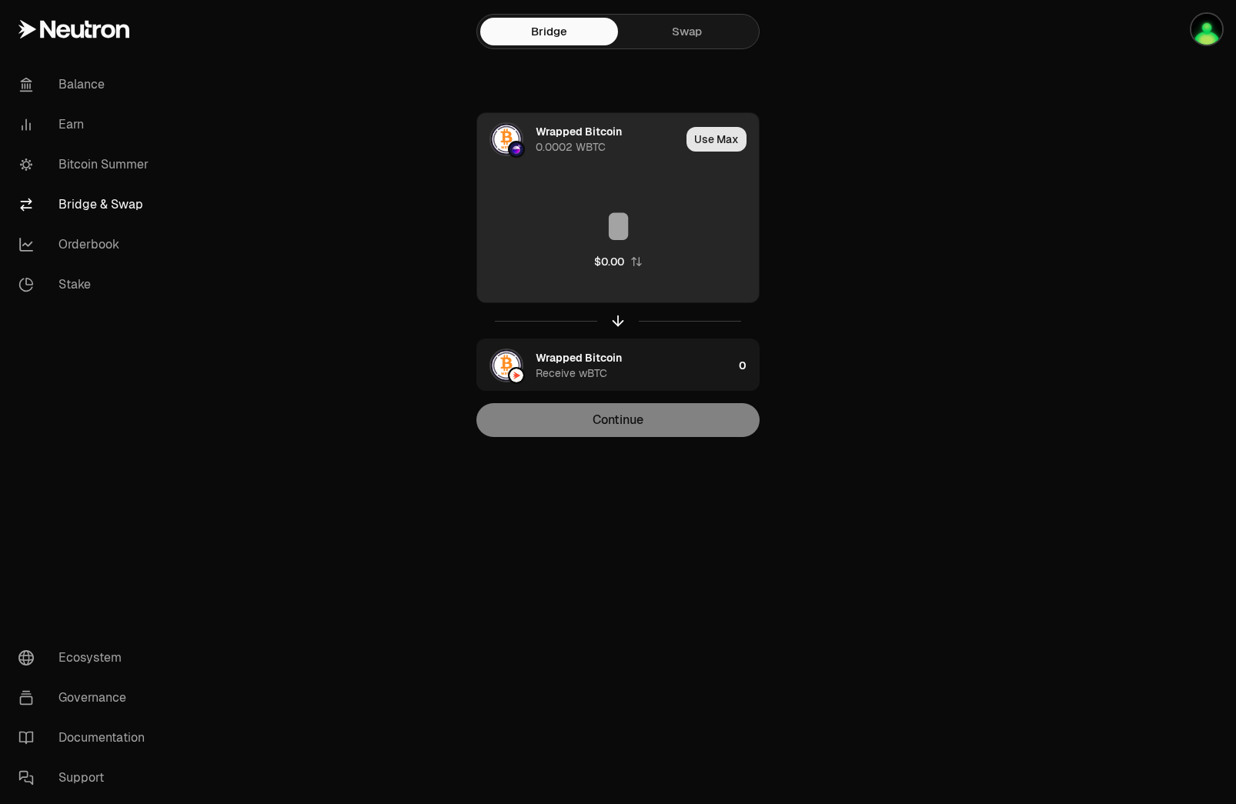
click at [721, 141] on button "Use Max" at bounding box center [717, 139] width 60 height 25
type input "**********"
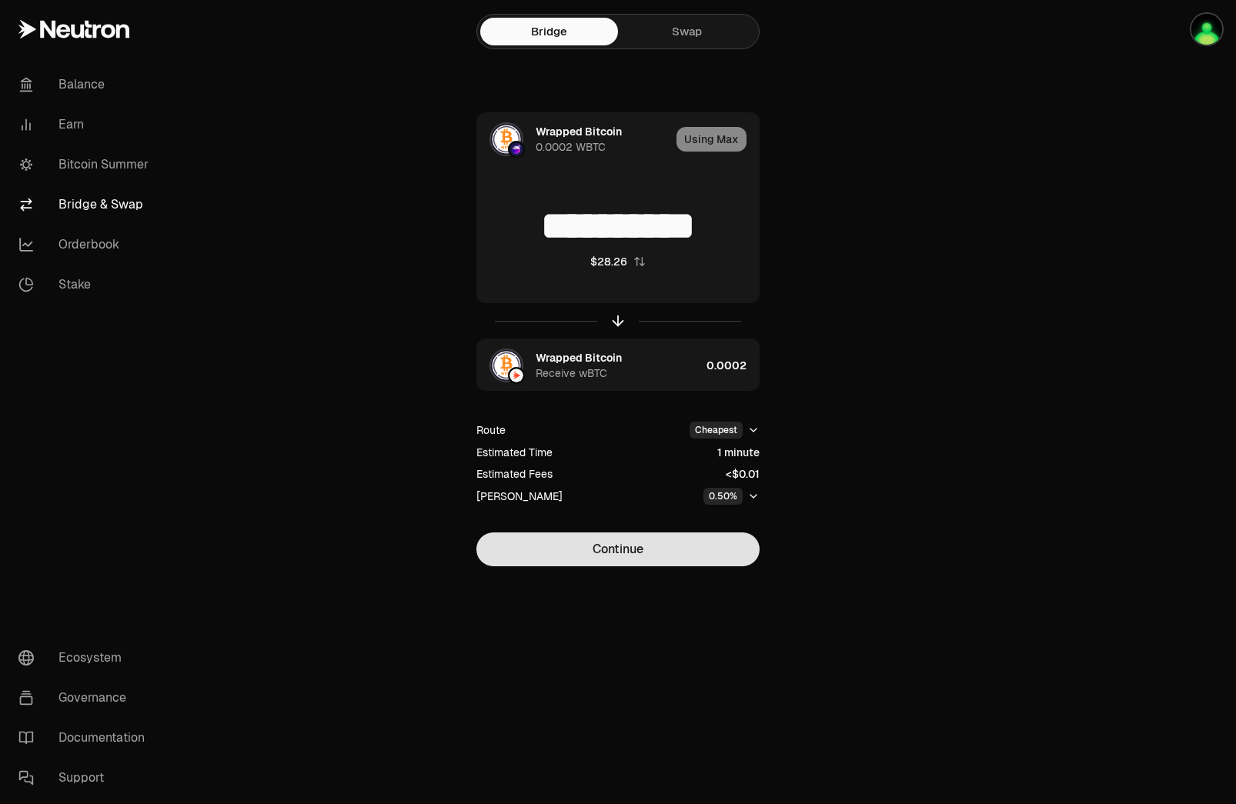
click at [649, 550] on button "Continue" at bounding box center [617, 550] width 283 height 34
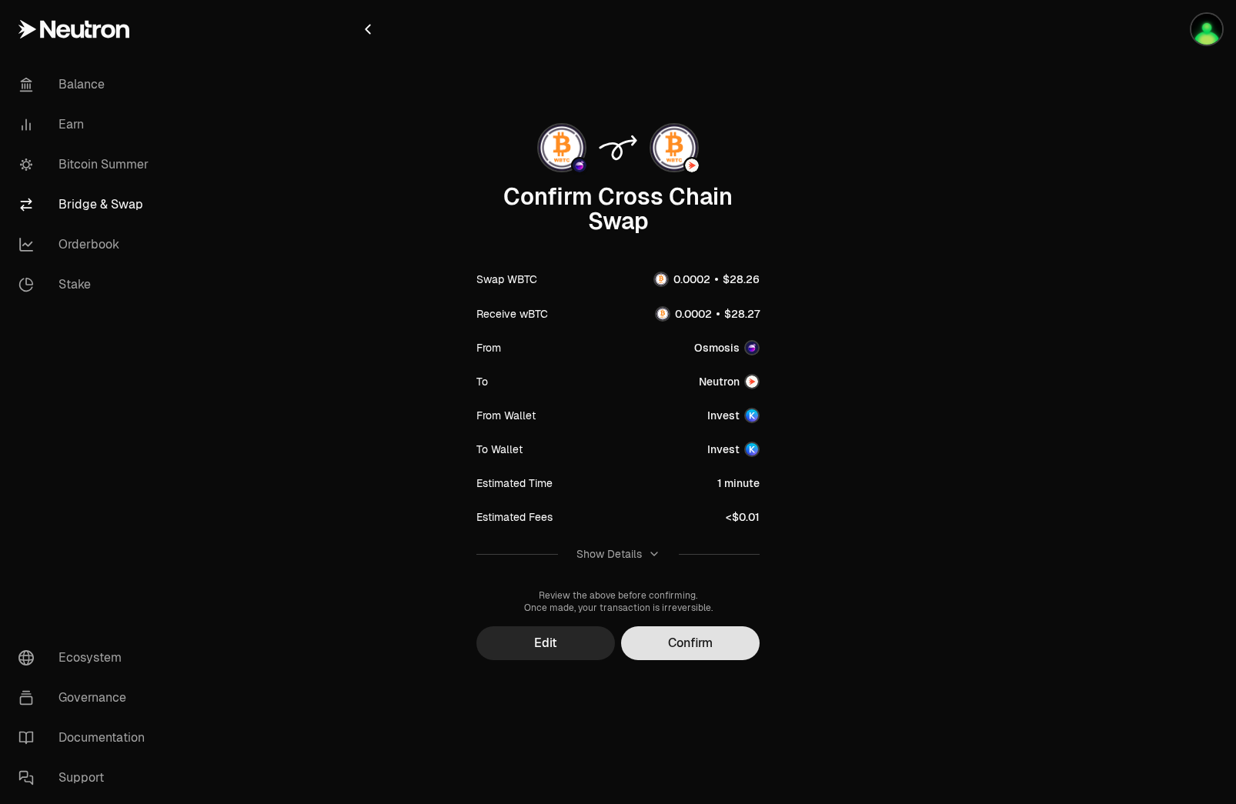
click at [688, 644] on button "Confirm" at bounding box center [690, 644] width 139 height 34
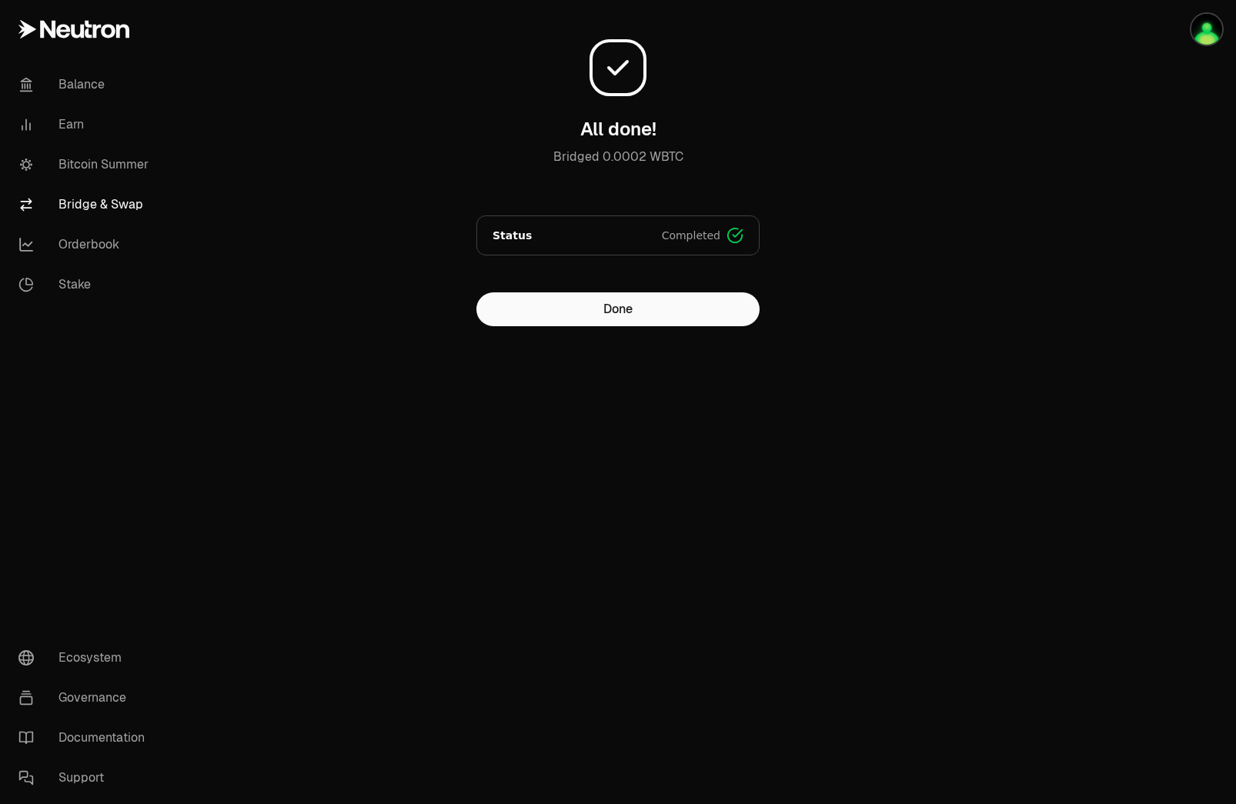
click at [482, 113] on div "All done! Bridged 0.0002 WBTC" at bounding box center [617, 111] width 283 height 148
click at [604, 320] on button "Done" at bounding box center [617, 310] width 283 height 34
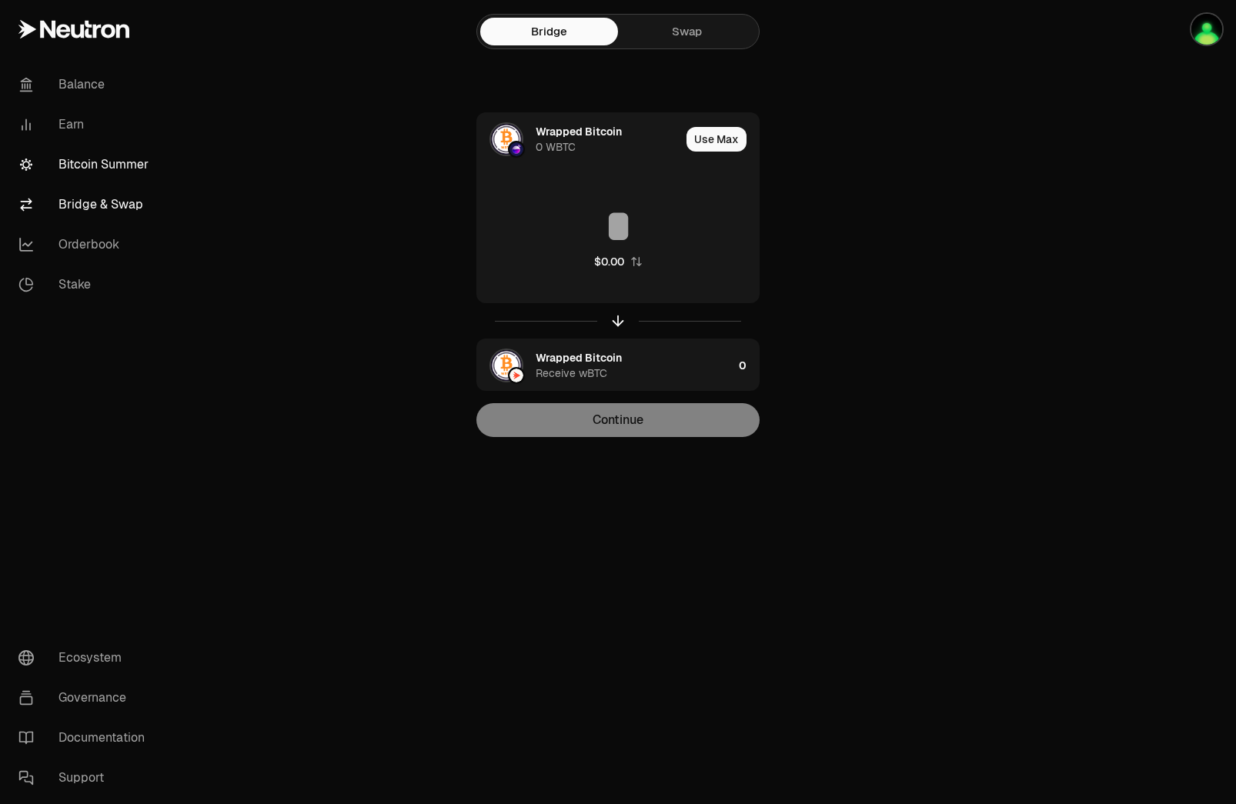
click at [117, 171] on link "Bitcoin Summer" at bounding box center [86, 165] width 160 height 40
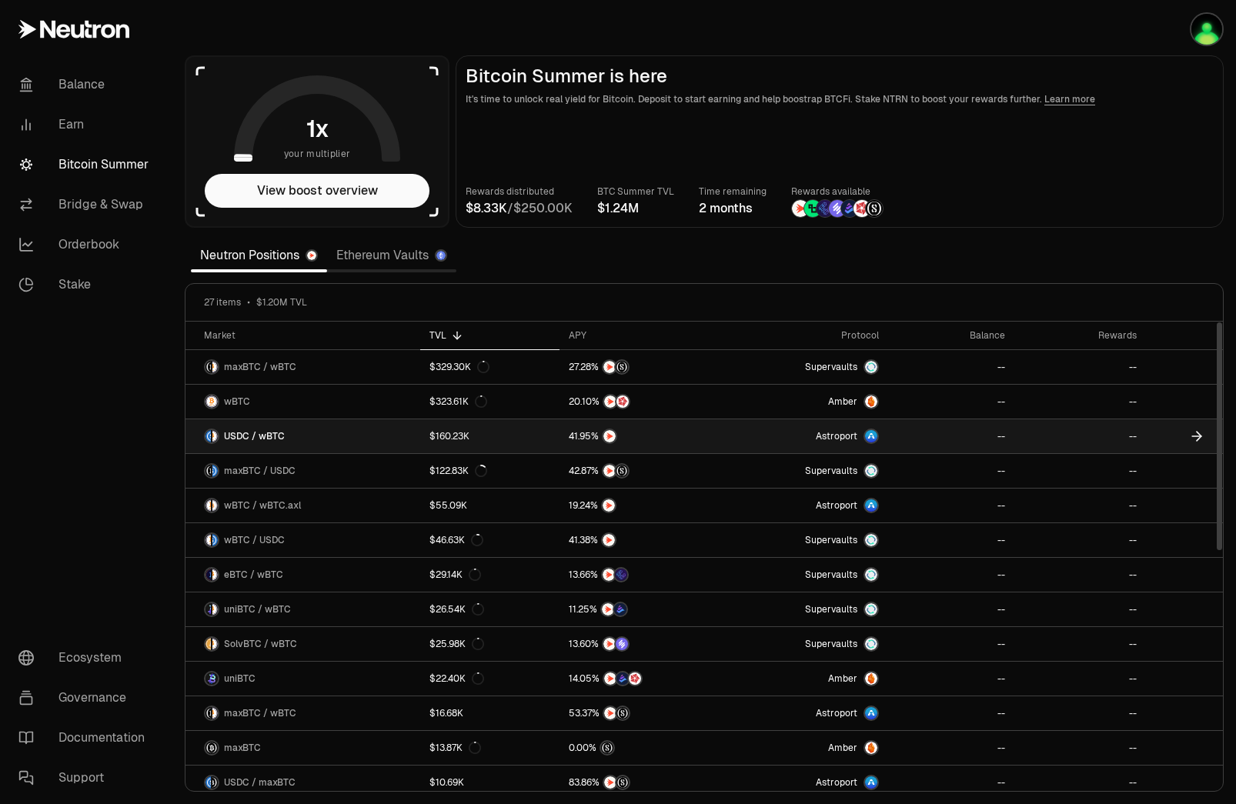
click at [333, 438] on link "USDC / wBTC" at bounding box center [303, 437] width 235 height 34
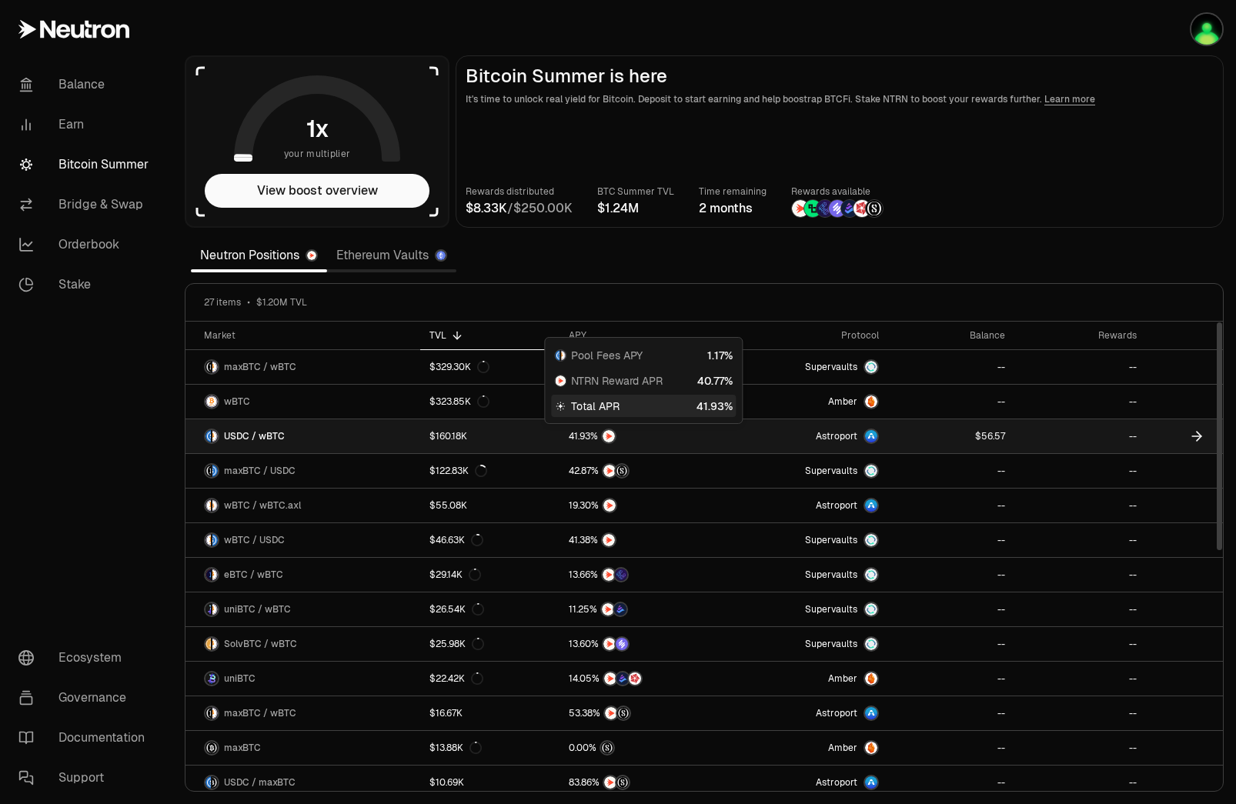
click at [674, 436] on div at bounding box center [642, 436] width 146 height 15
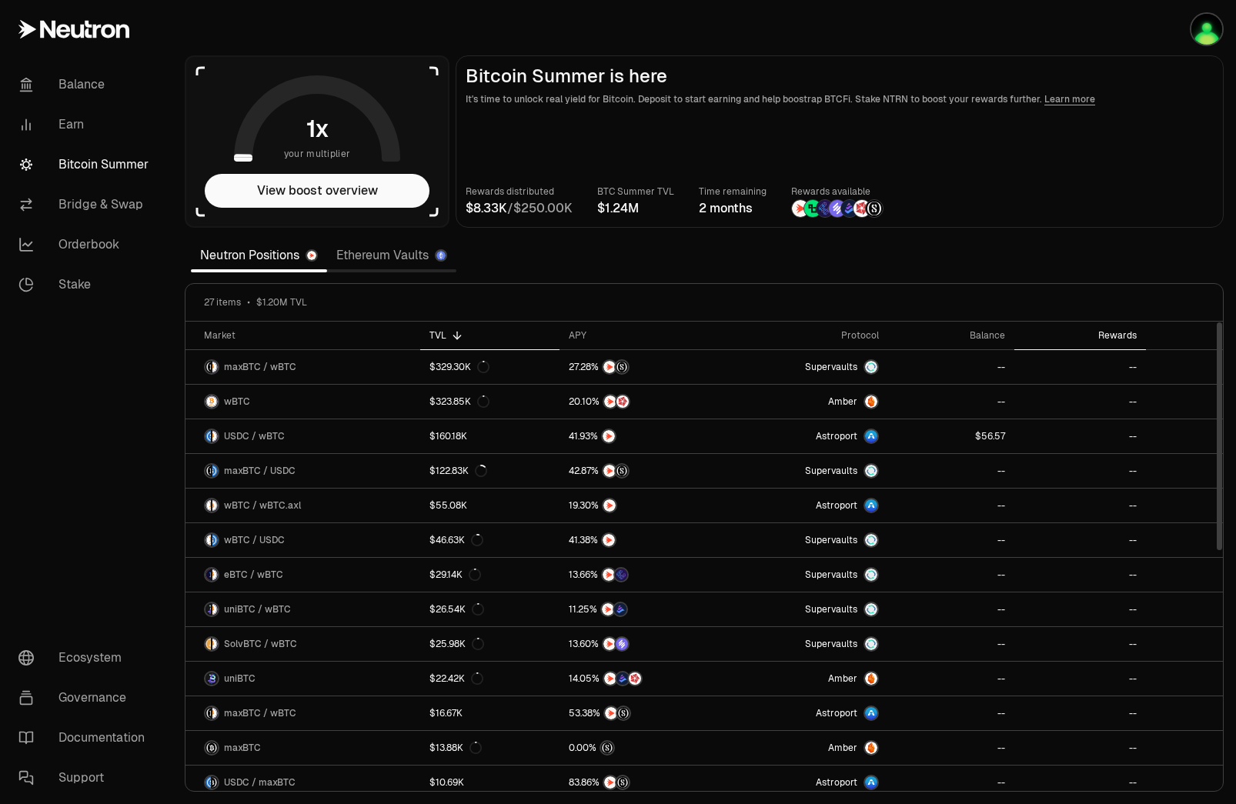
click at [1112, 331] on div "Rewards" at bounding box center [1080, 335] width 113 height 12
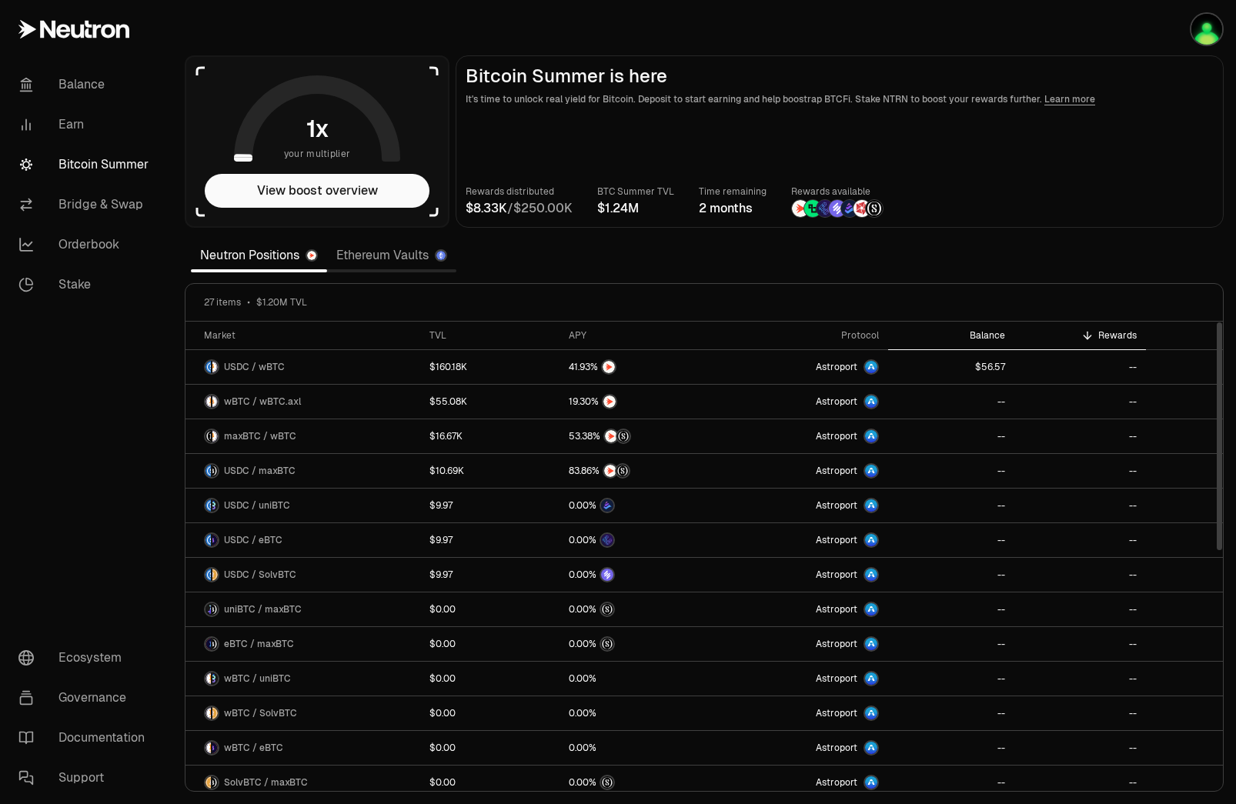
click at [993, 331] on div "Balance" at bounding box center [952, 335] width 108 height 12
click at [577, 329] on div "APY" at bounding box center [642, 335] width 146 height 12
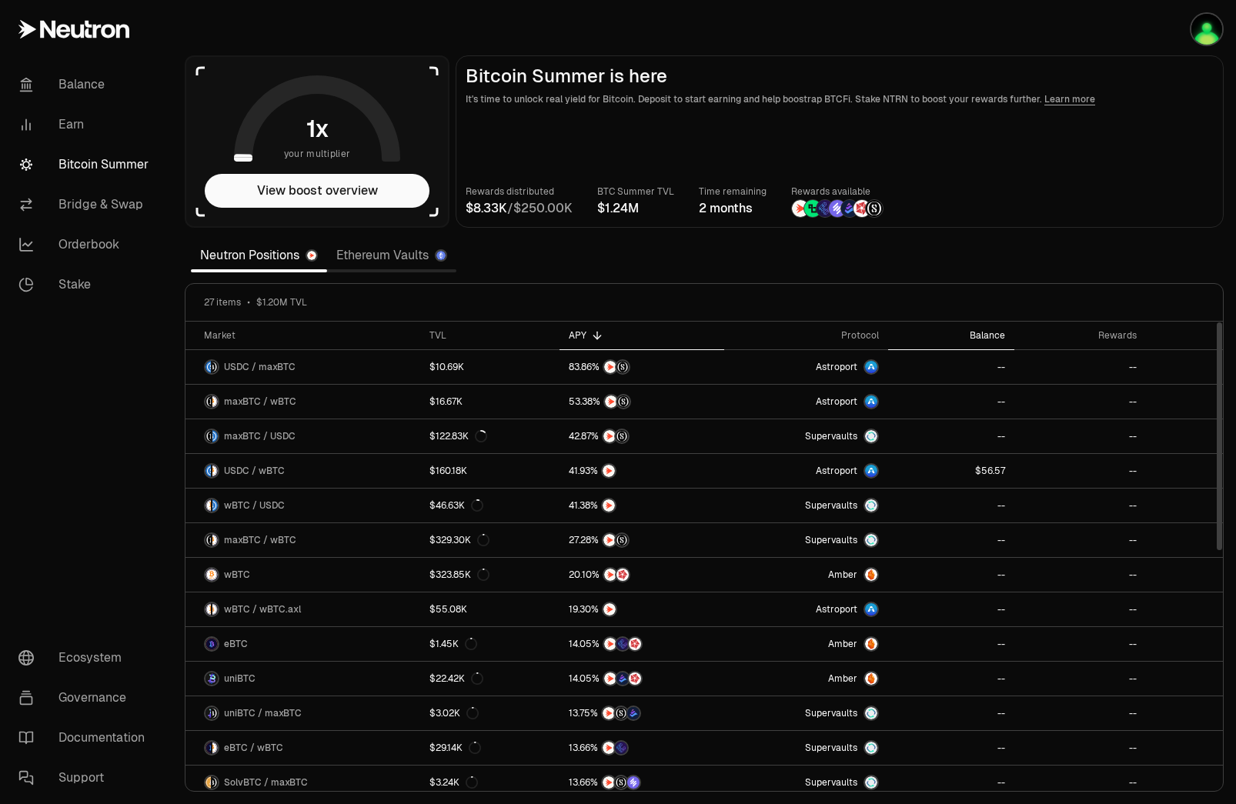
click at [991, 331] on div "Balance" at bounding box center [952, 335] width 108 height 12
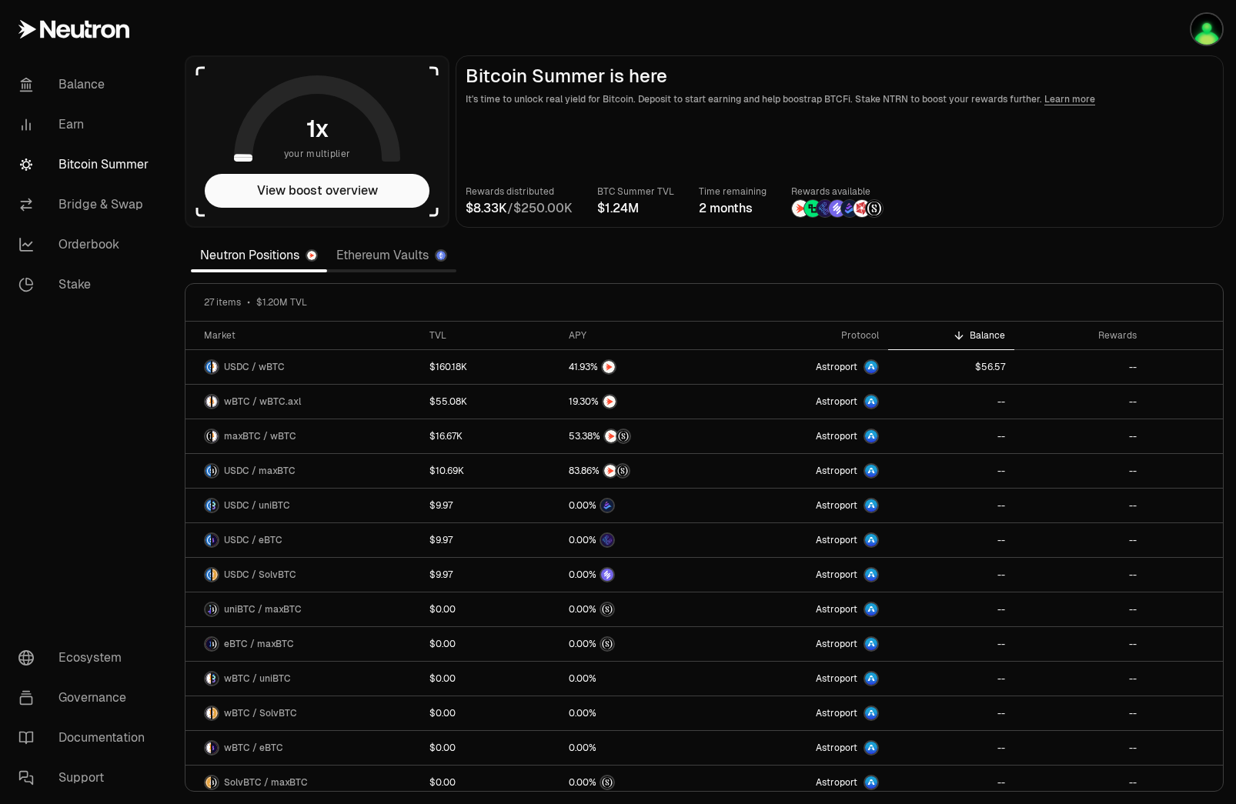
click at [975, 182] on main "Bitcoin Summer is here It's time to unlock real yield for Bitcoin. Deposit to s…" at bounding box center [840, 141] width 768 height 172
click at [326, 184] on button "View boost overview" at bounding box center [317, 191] width 225 height 34
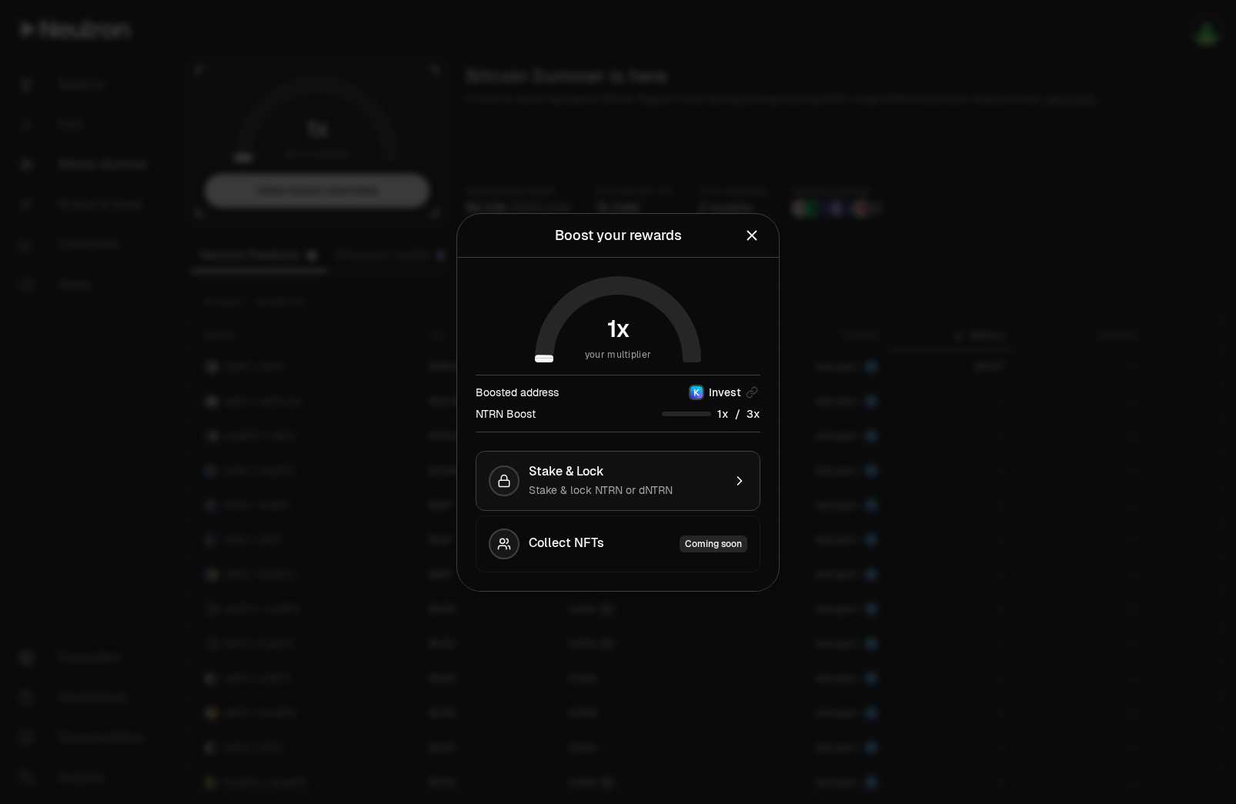
click at [614, 488] on span "Stake & lock NTRN or dNTRN" at bounding box center [601, 490] width 144 height 14
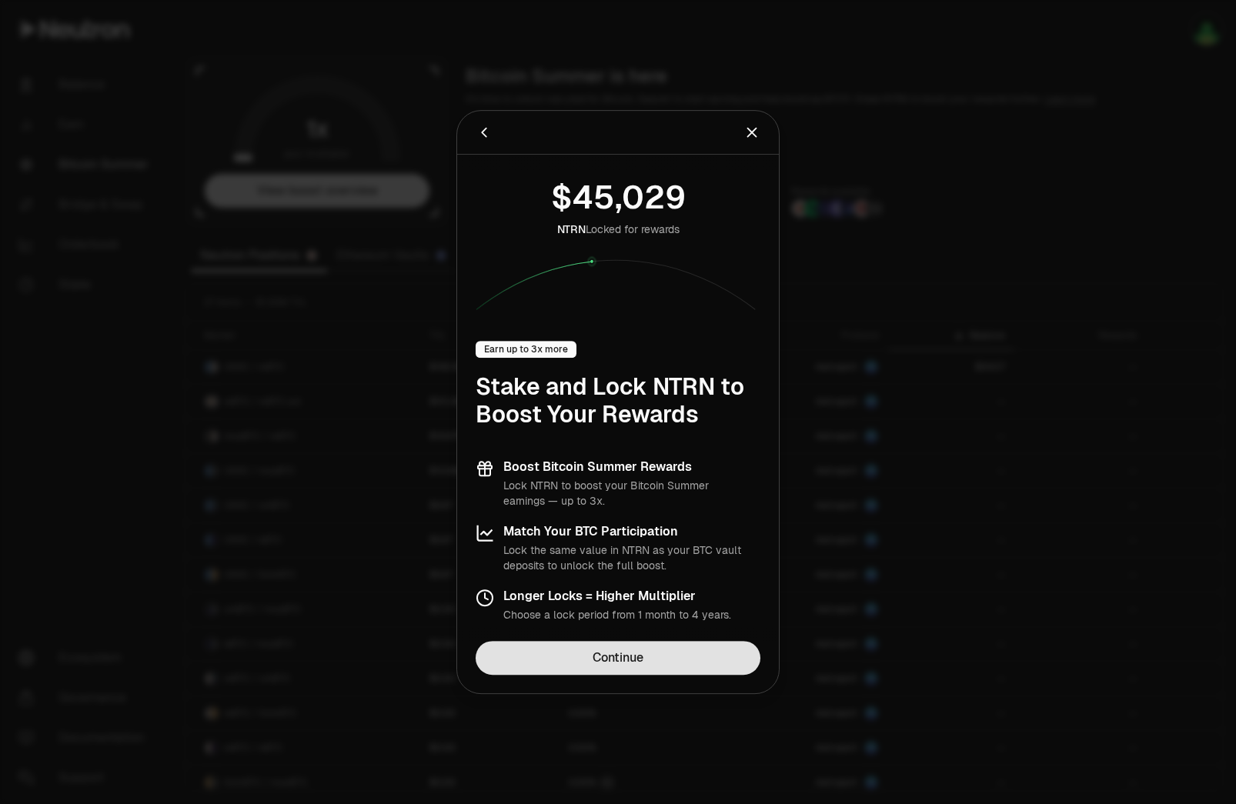
click at [586, 645] on link "Continue" at bounding box center [618, 658] width 285 height 34
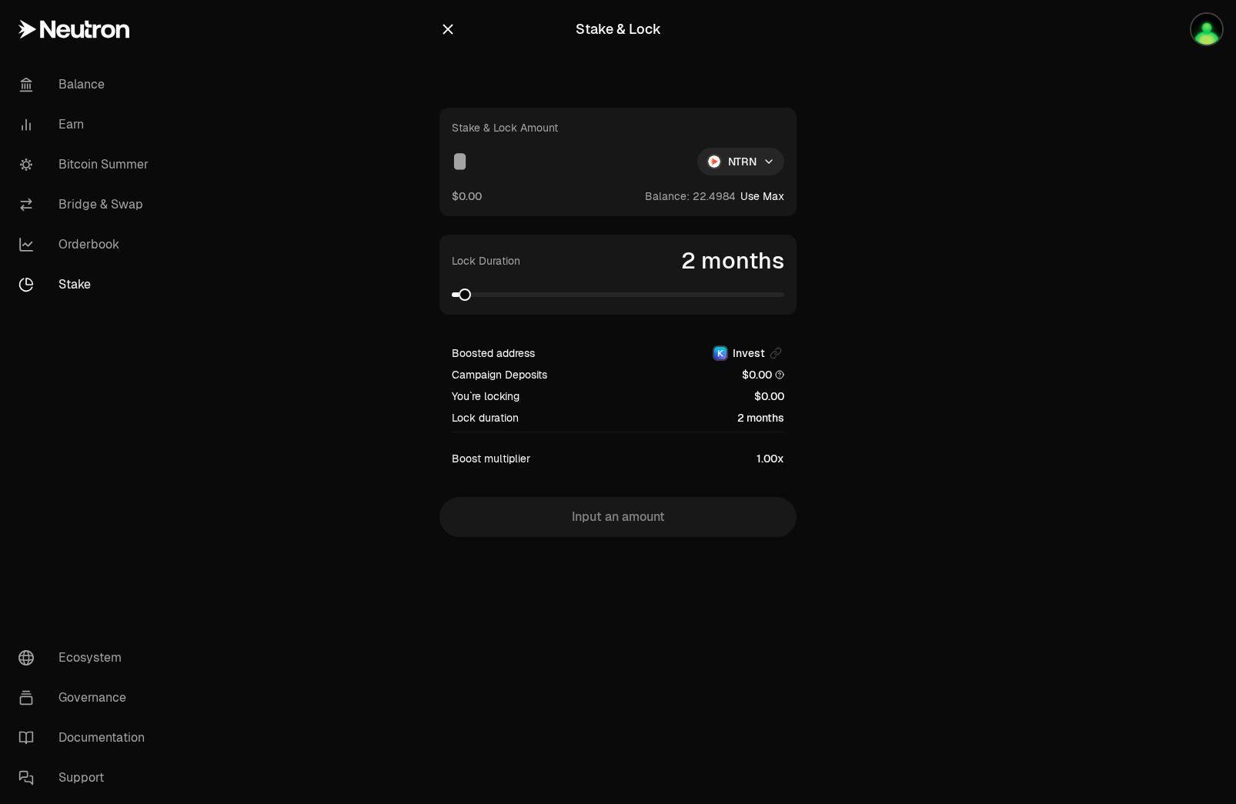
click at [460, 169] on input at bounding box center [568, 162] width 233 height 28
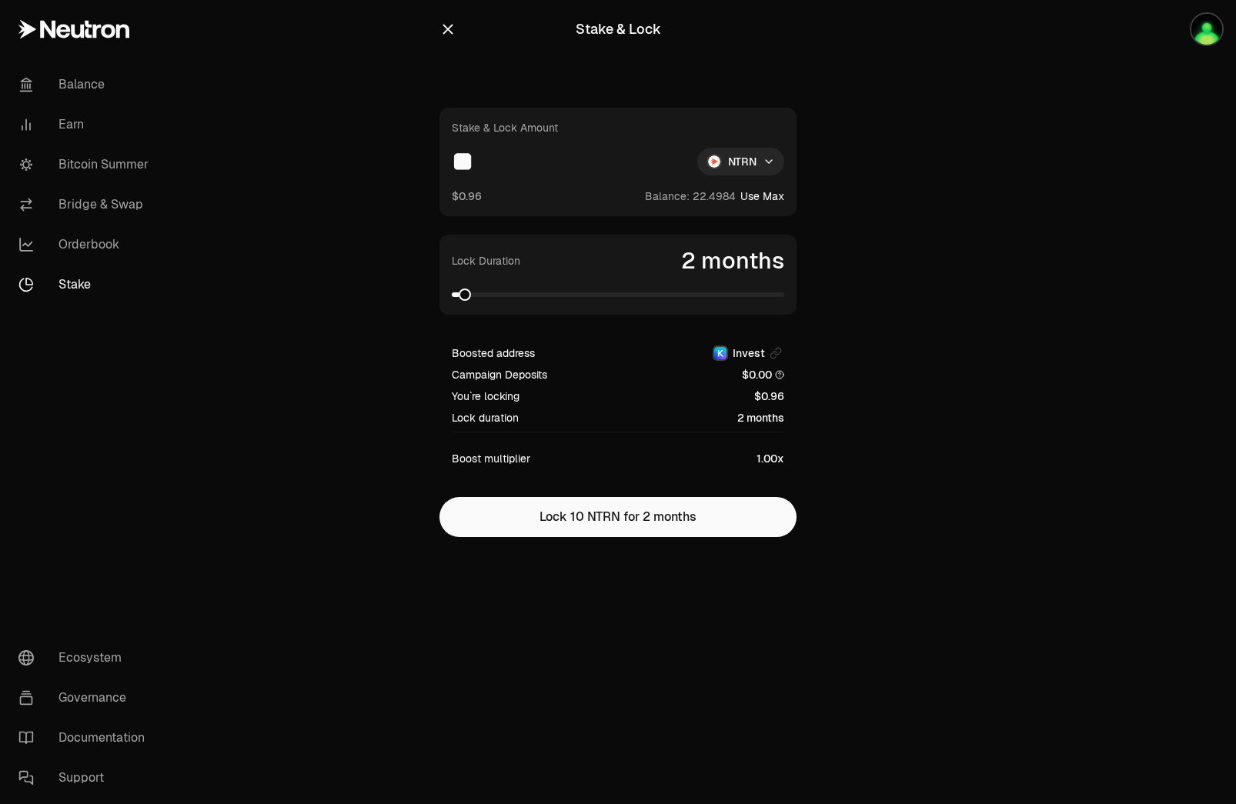
type input "**"
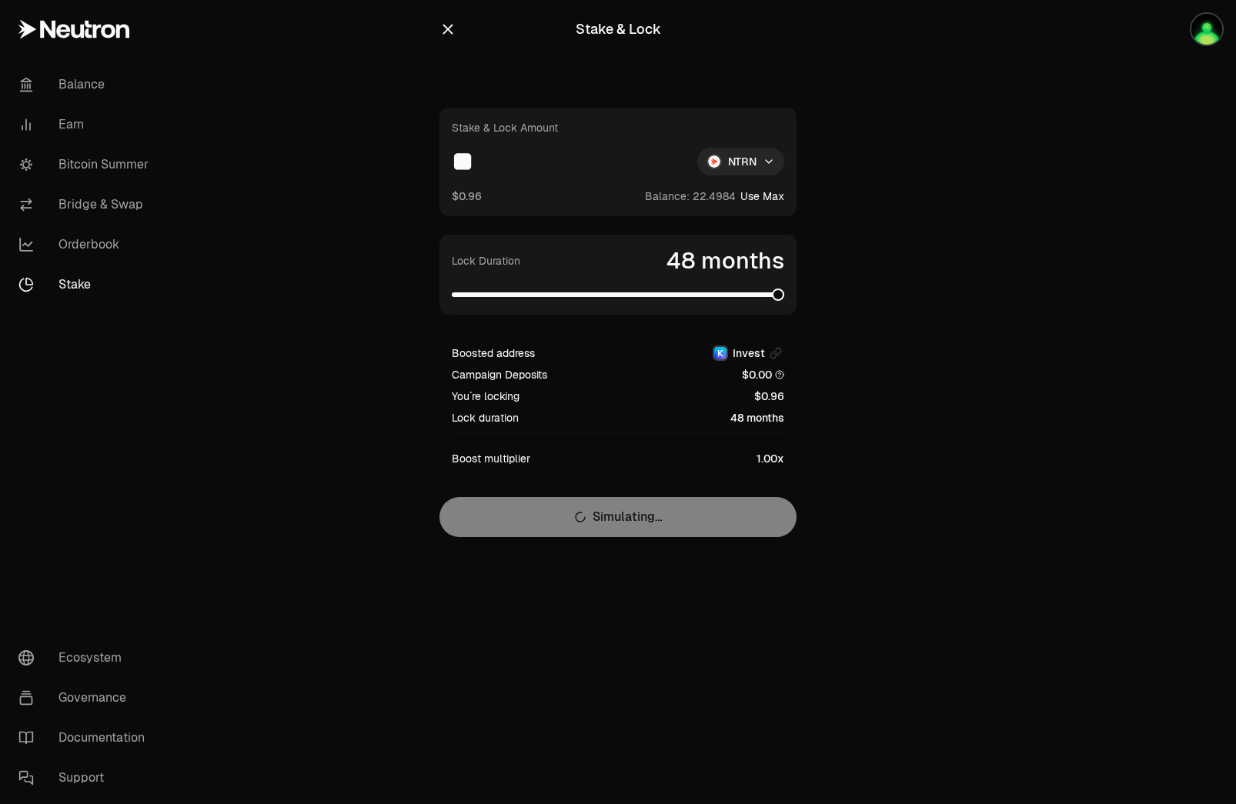
click at [784, 301] on span at bounding box center [778, 295] width 12 height 12
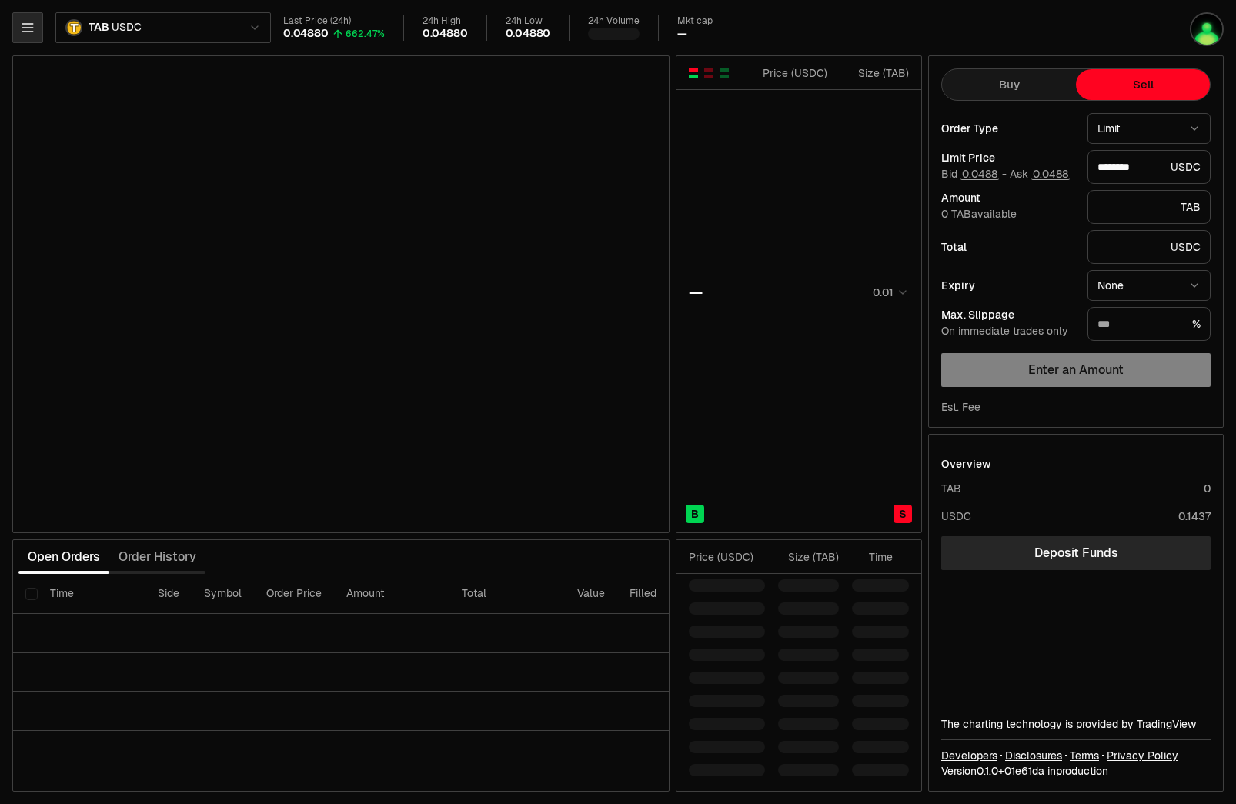
click at [38, 39] on button "button" at bounding box center [27, 27] width 31 height 31
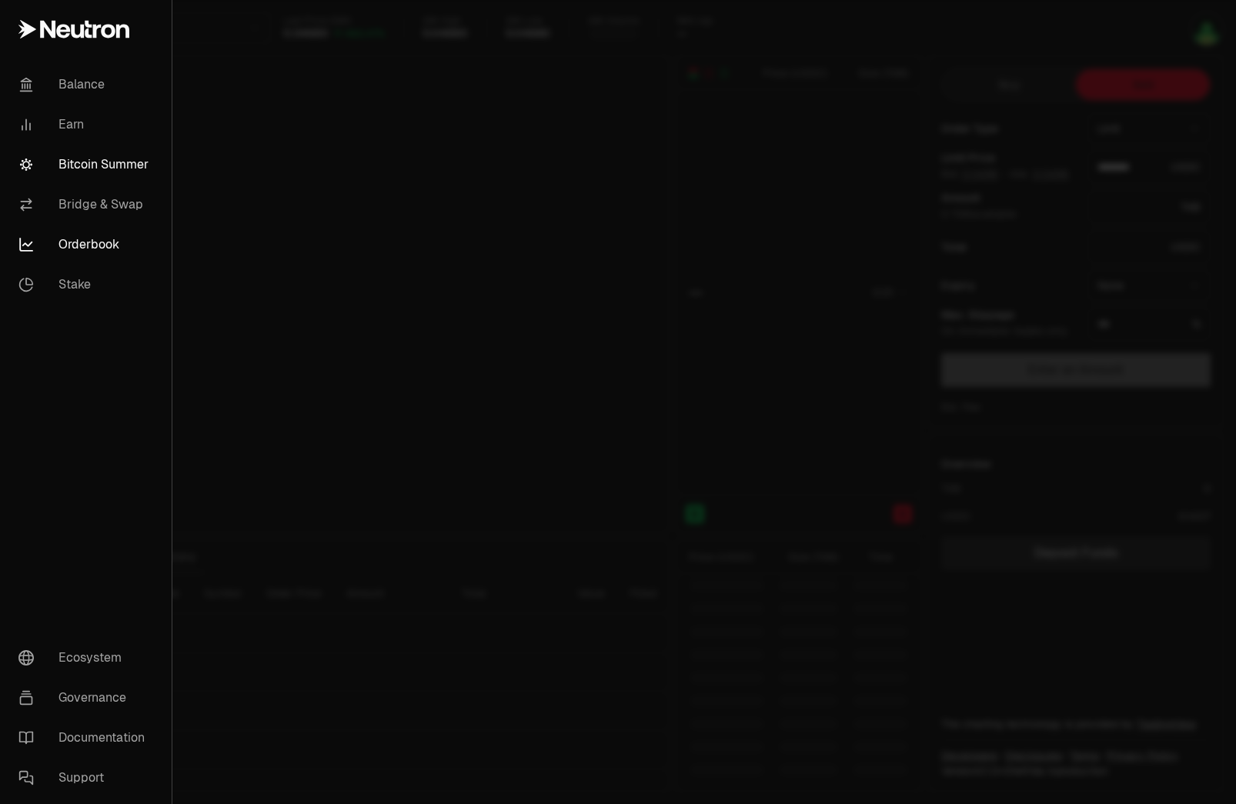
click at [85, 152] on link "Bitcoin Summer" at bounding box center [85, 165] width 159 height 40
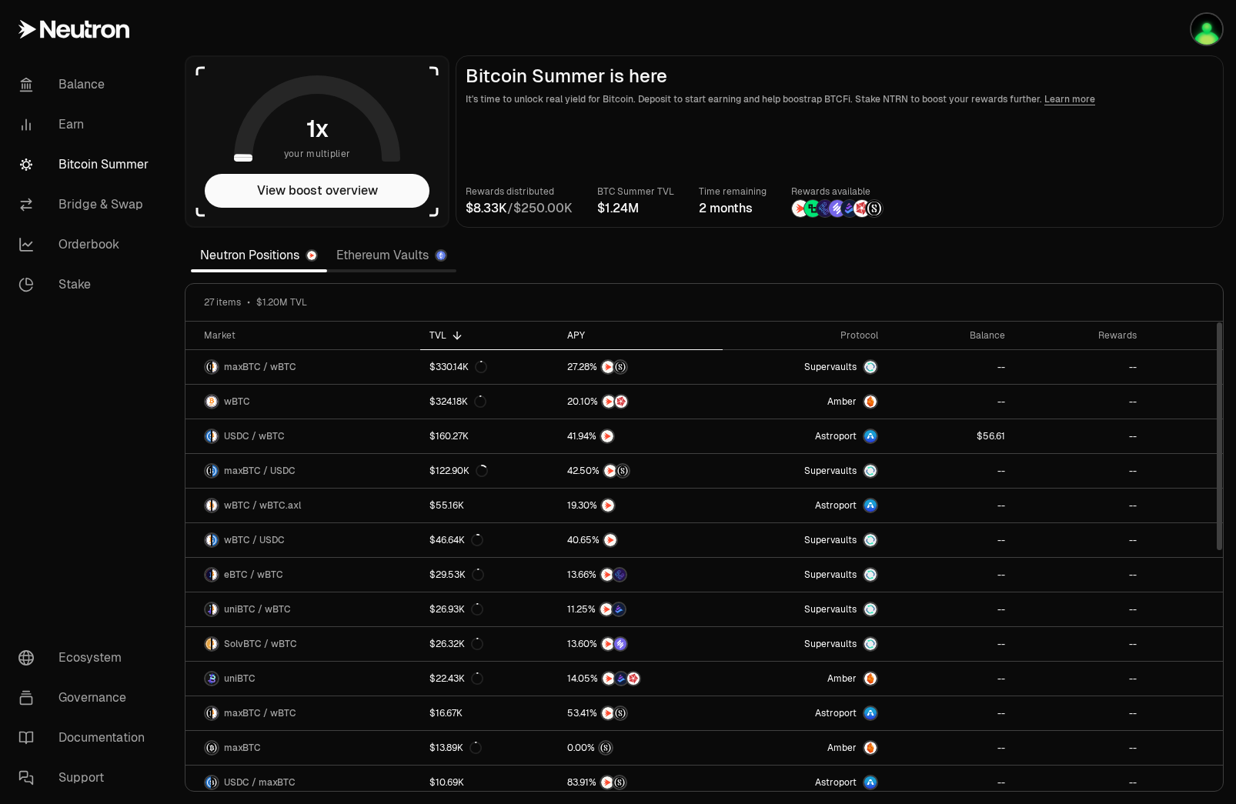
click at [580, 338] on div "APY" at bounding box center [640, 335] width 146 height 12
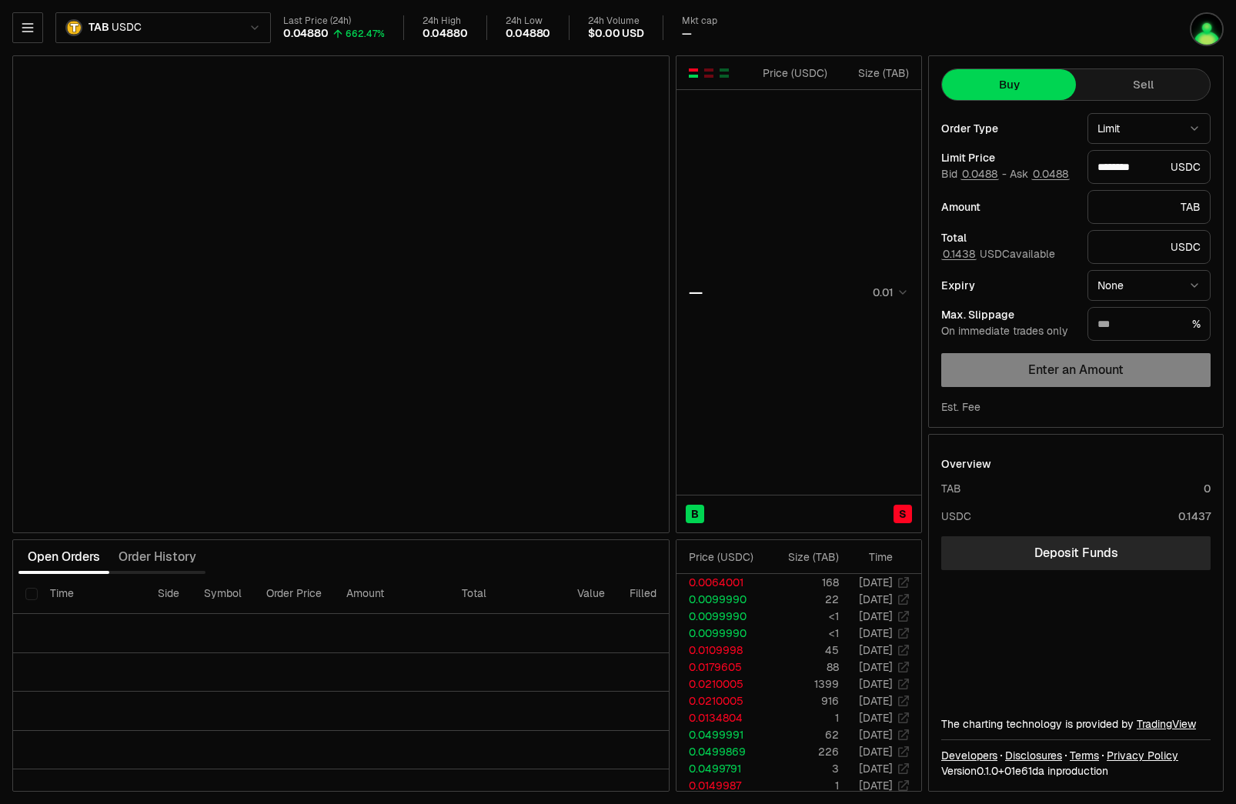
type input "********"
